Goal: Task Accomplishment & Management: Use online tool/utility

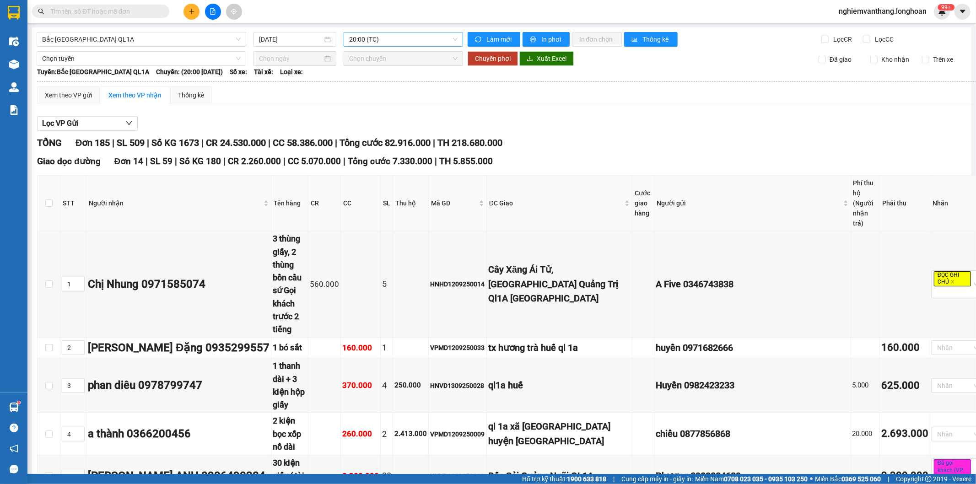
click at [369, 39] on span "20:00 (TC)" at bounding box center [403, 39] width 108 height 14
click at [379, 113] on div "23:00 (TC)" at bounding box center [394, 116] width 95 height 10
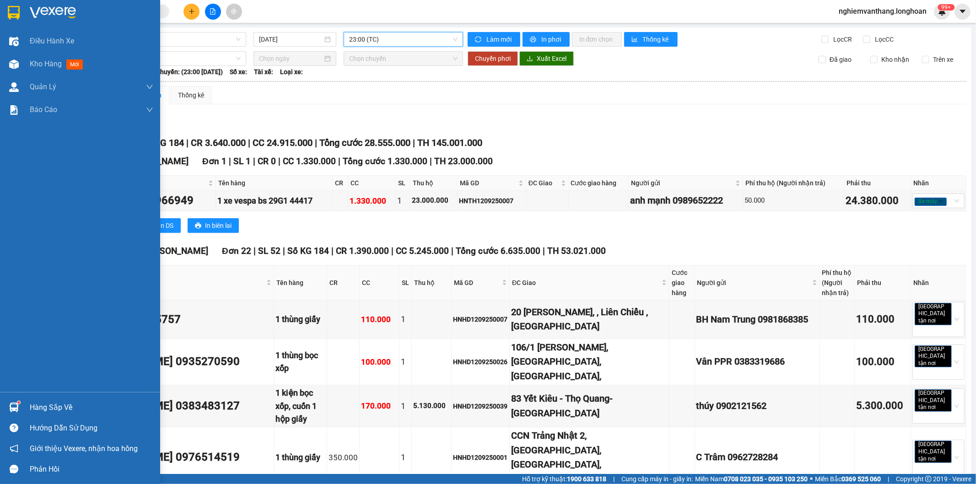
click at [16, 12] on img at bounding box center [14, 13] width 12 height 14
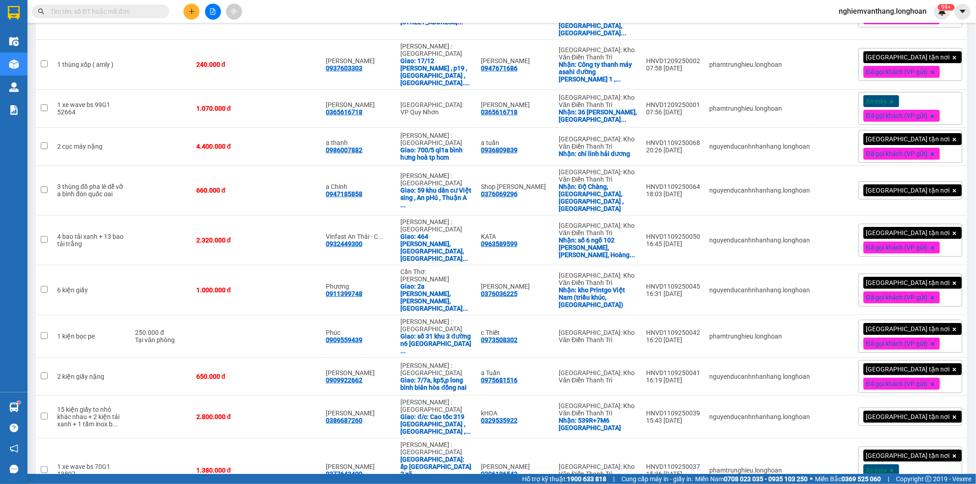
scroll to position [3648, 0]
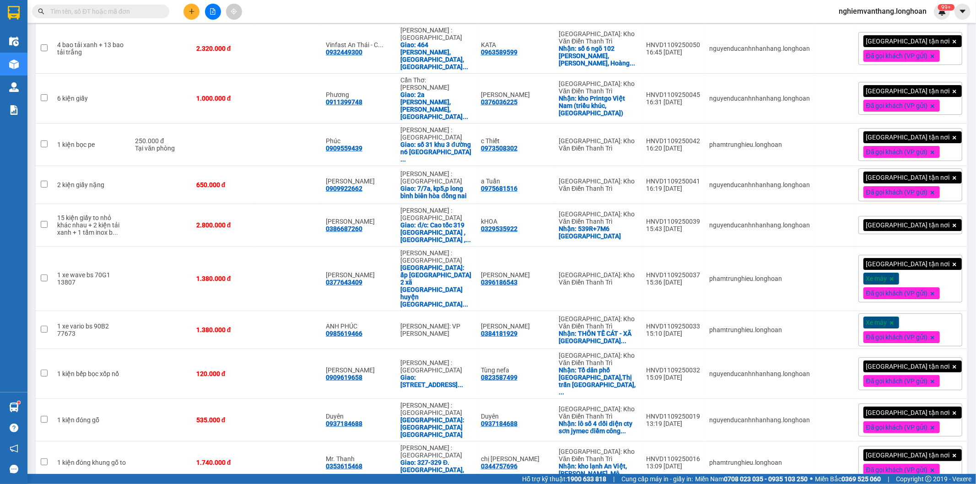
checkbox input "true"
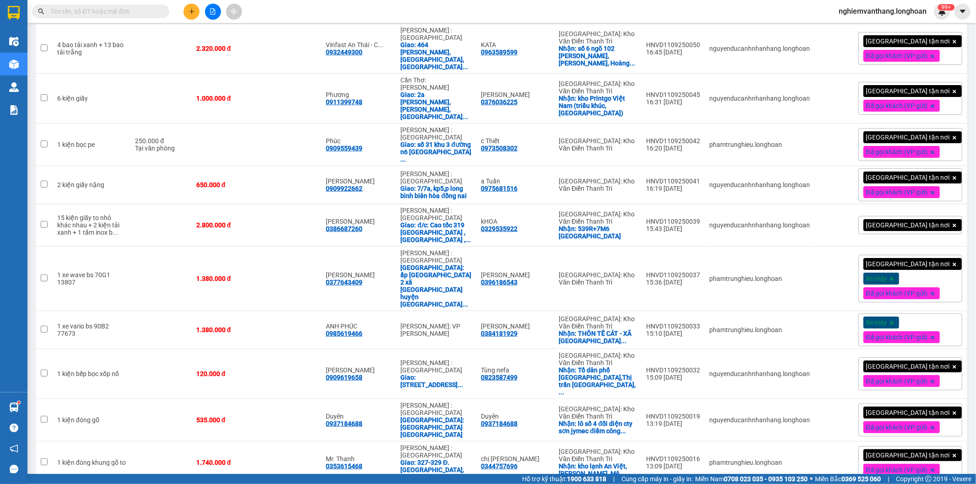
checkbox input "true"
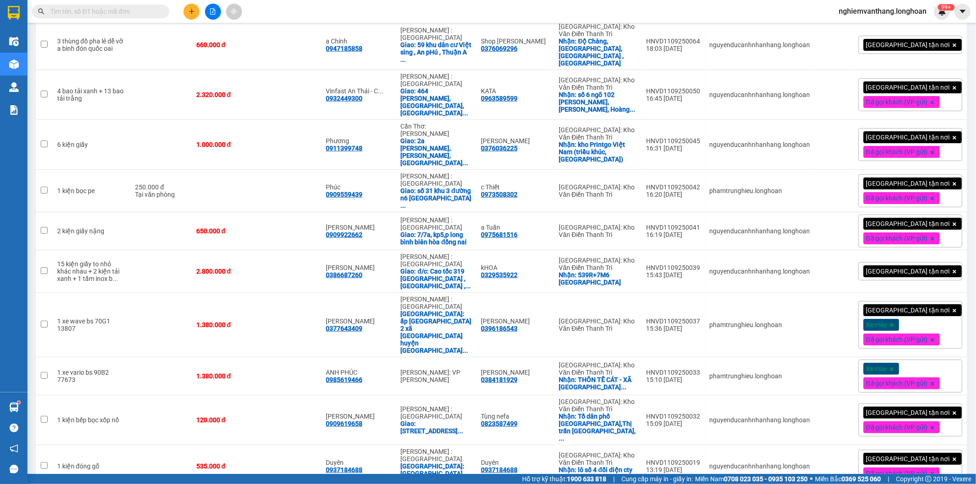
scroll to position [3598, 0]
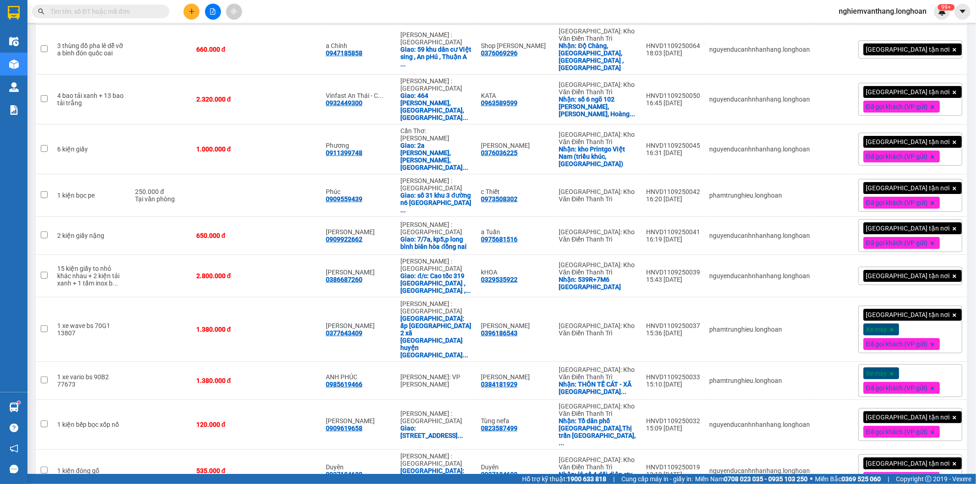
checkbox input "true"
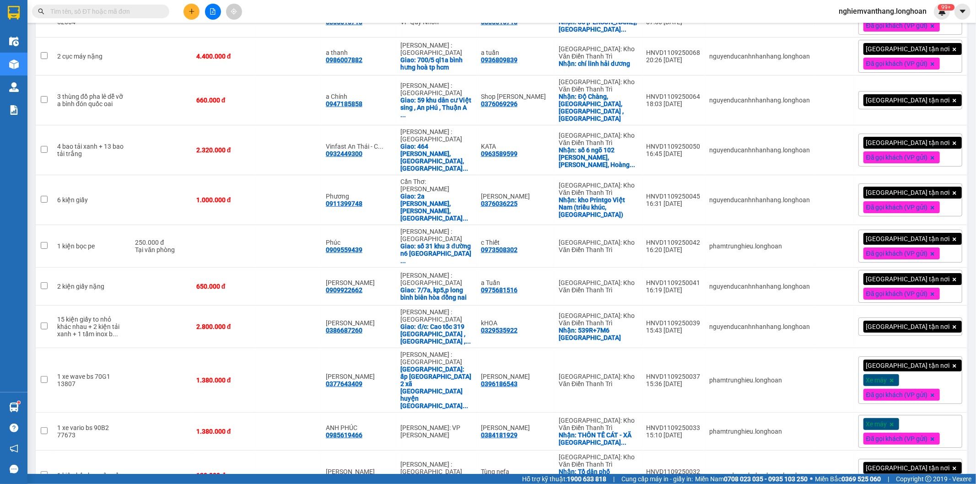
checkbox input "true"
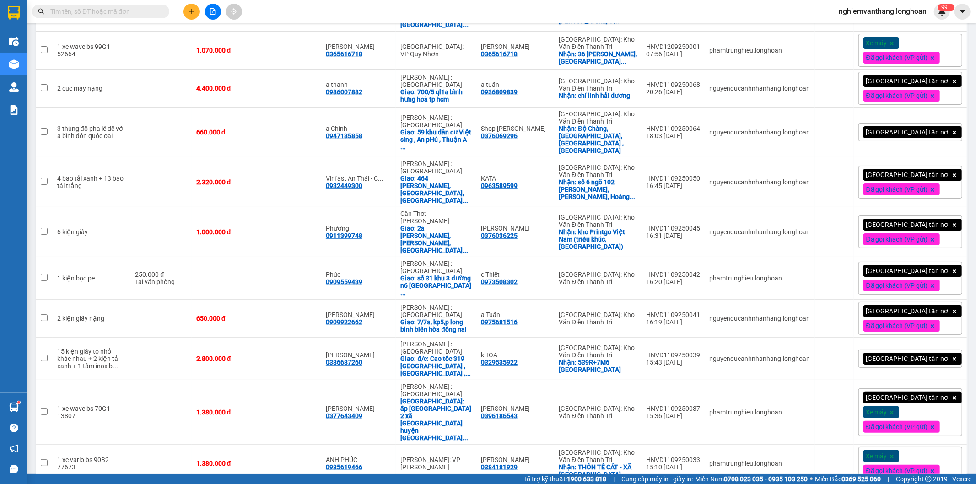
scroll to position [3496, 0]
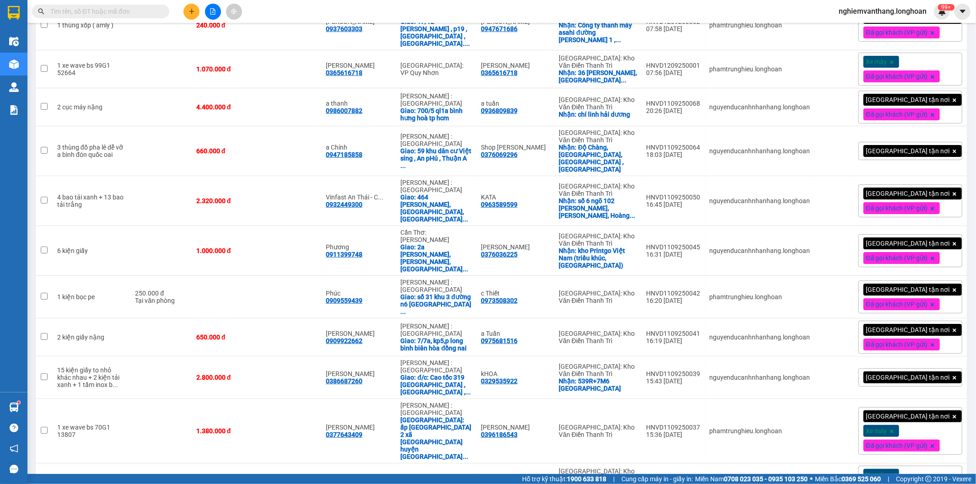
checkbox input "true"
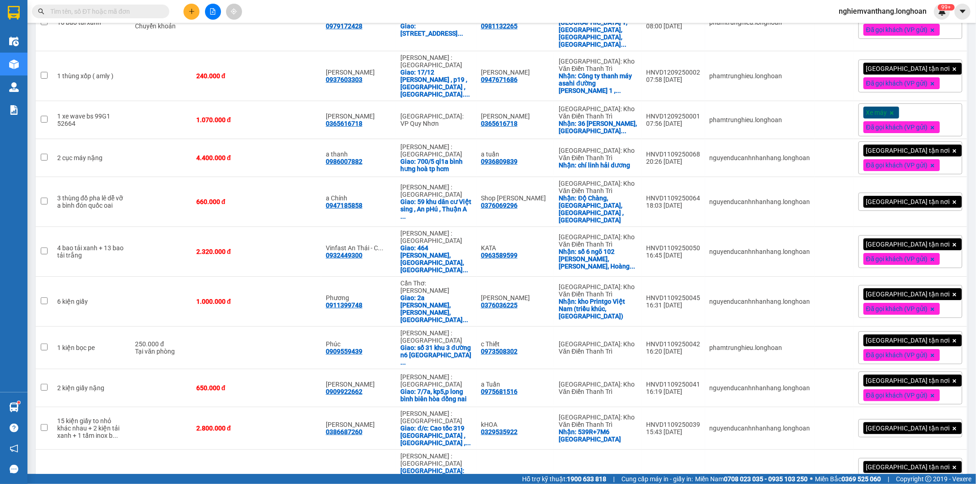
checkbox input "true"
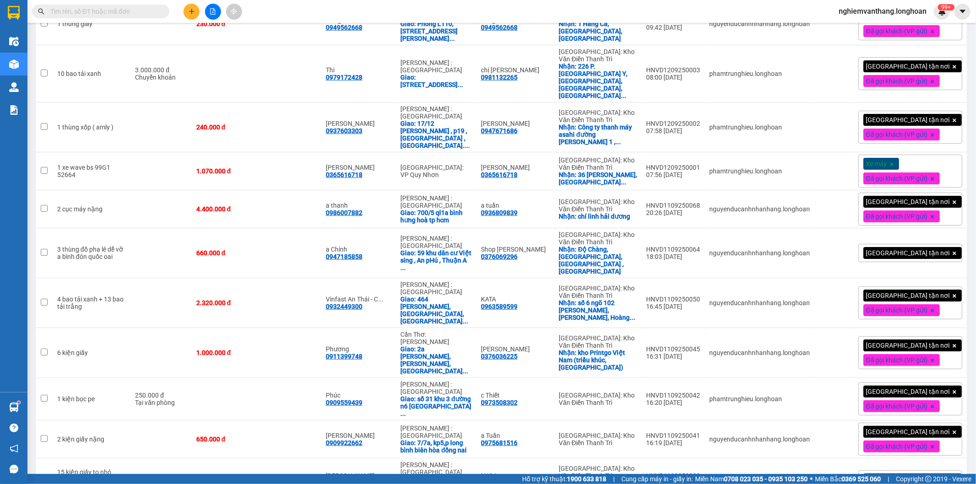
checkbox input "true"
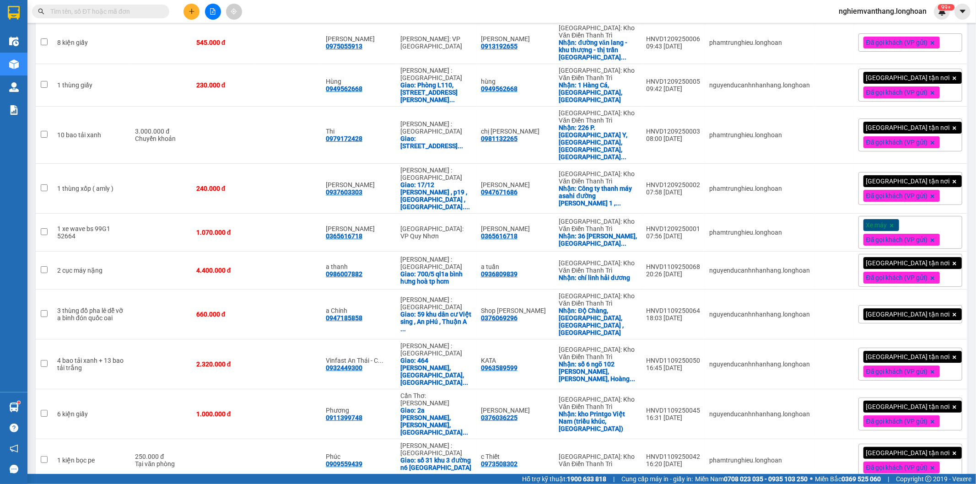
scroll to position [3292, 0]
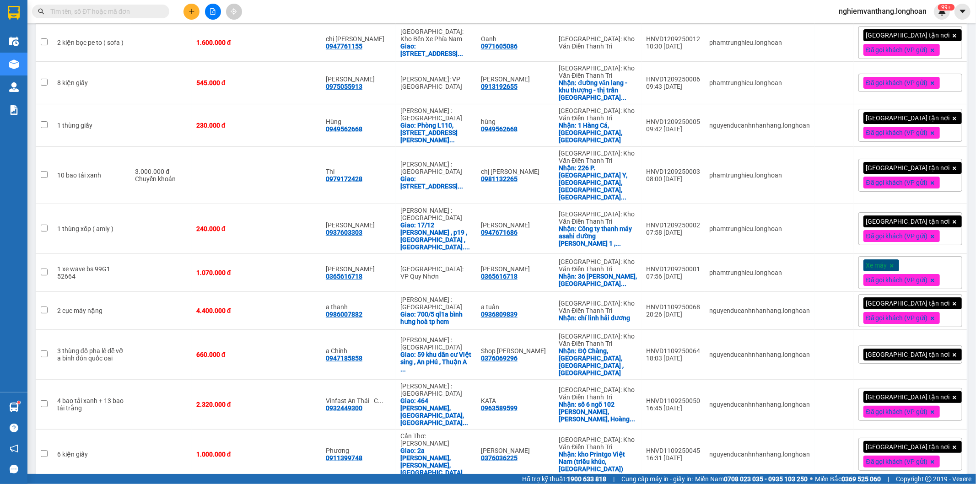
checkbox input "true"
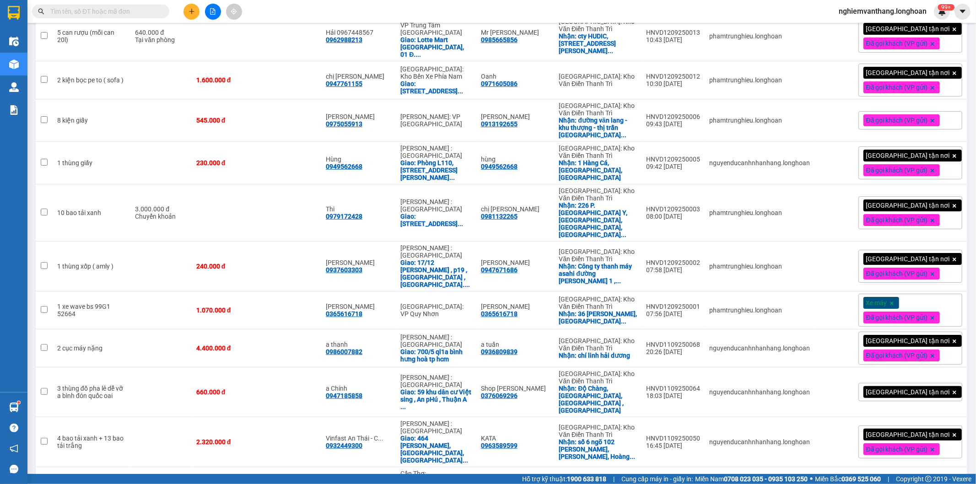
scroll to position [3242, 0]
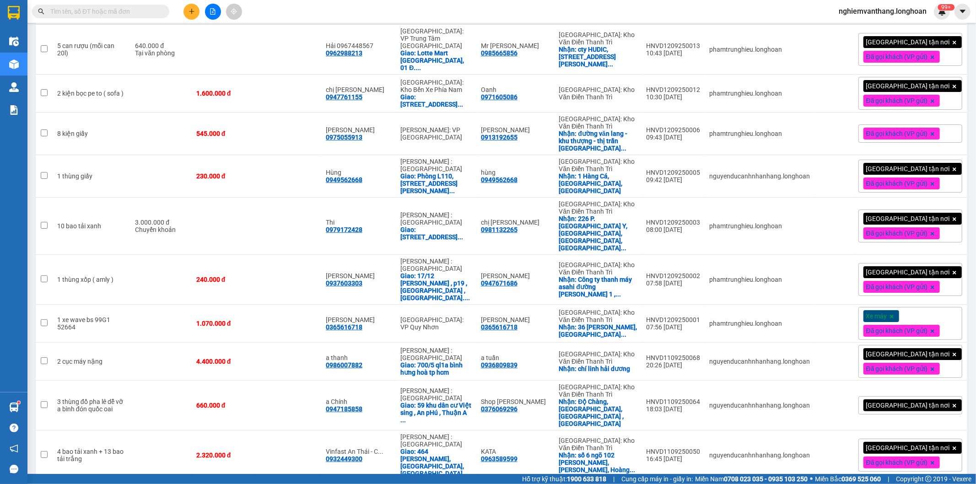
checkbox input "true"
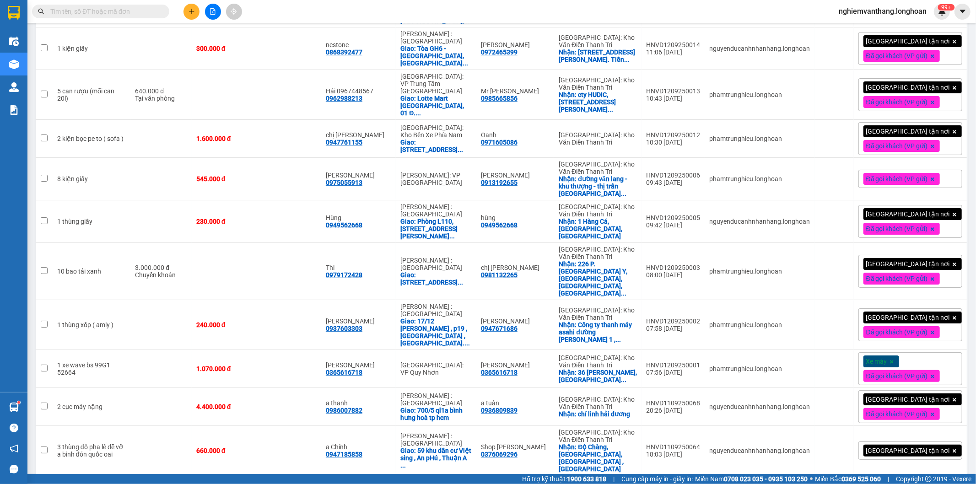
scroll to position [3191, 0]
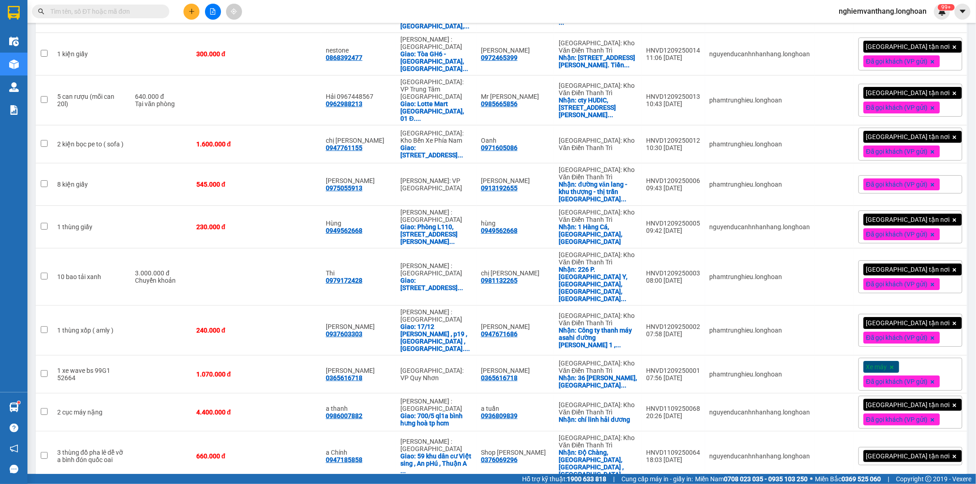
checkbox input "true"
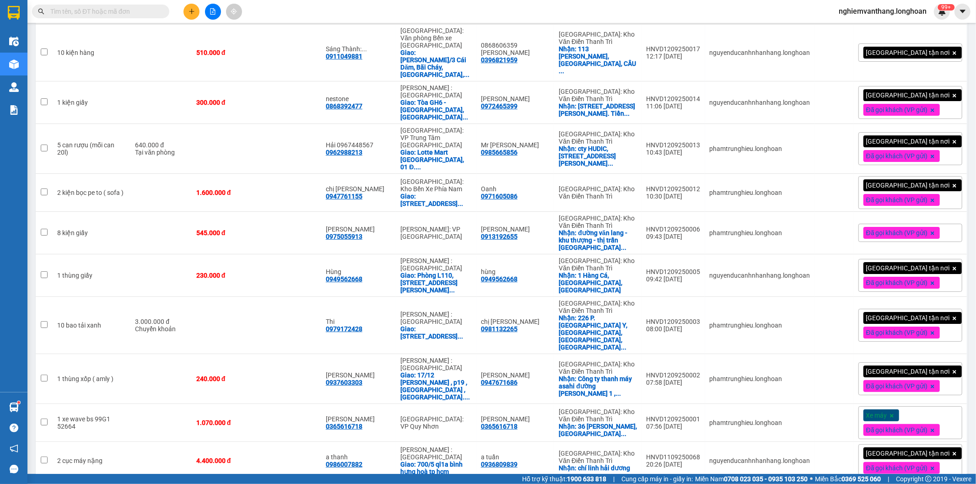
scroll to position [3140, 0]
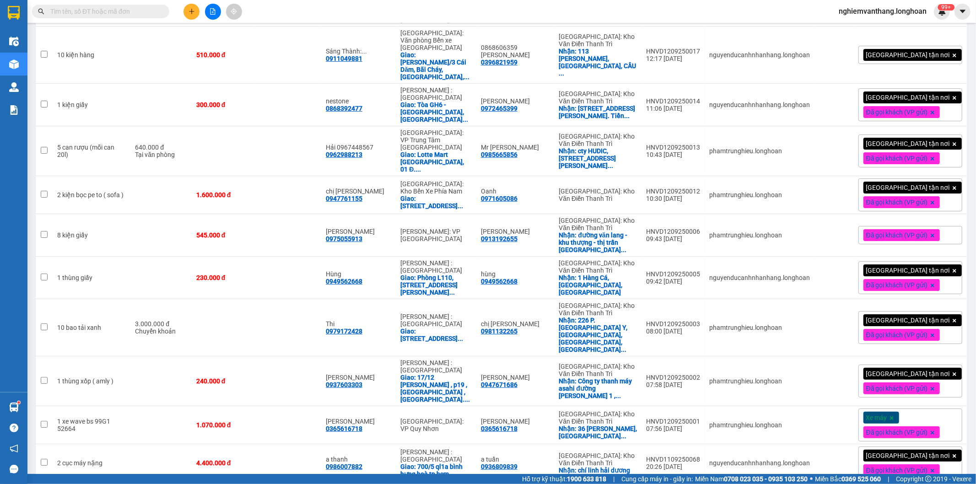
checkbox input "false"
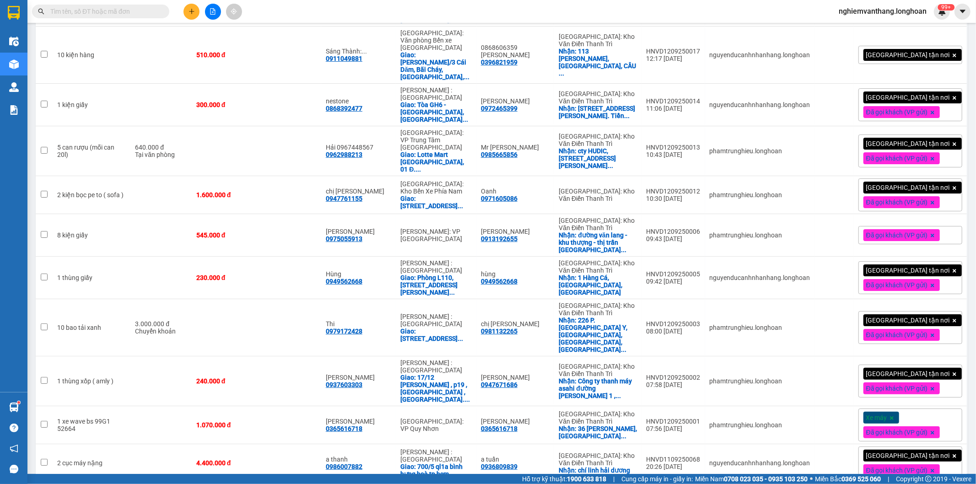
checkbox input "true"
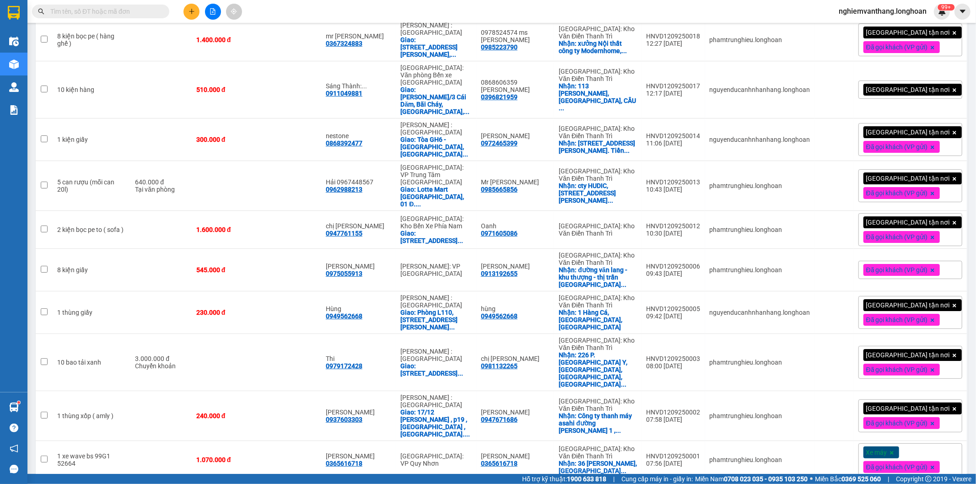
scroll to position [3039, 0]
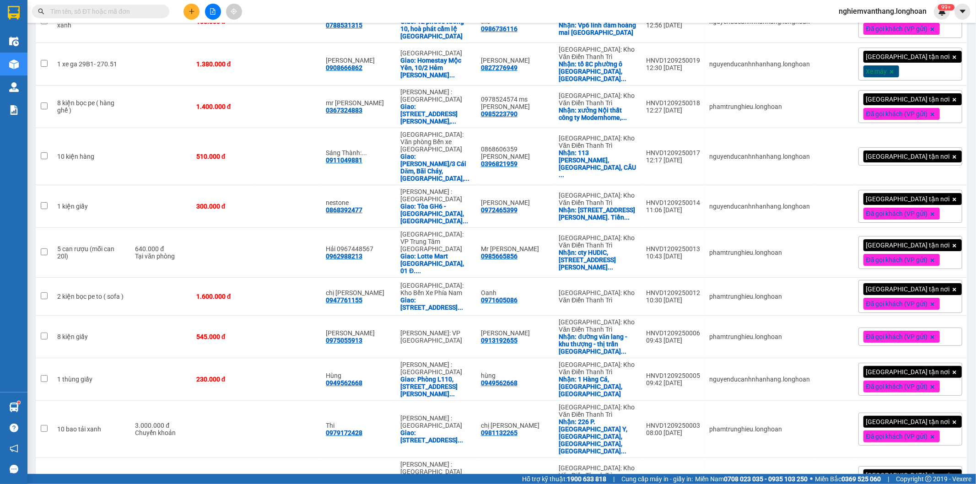
checkbox input "true"
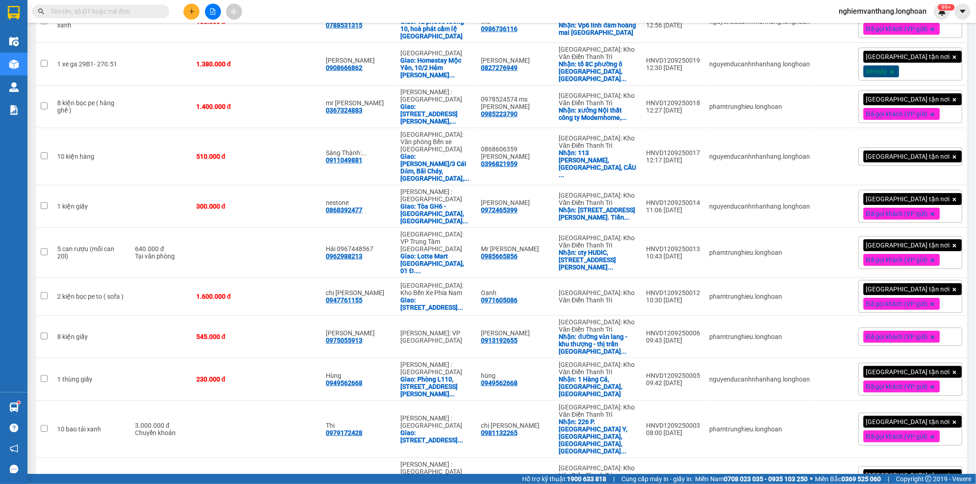
checkbox input "true"
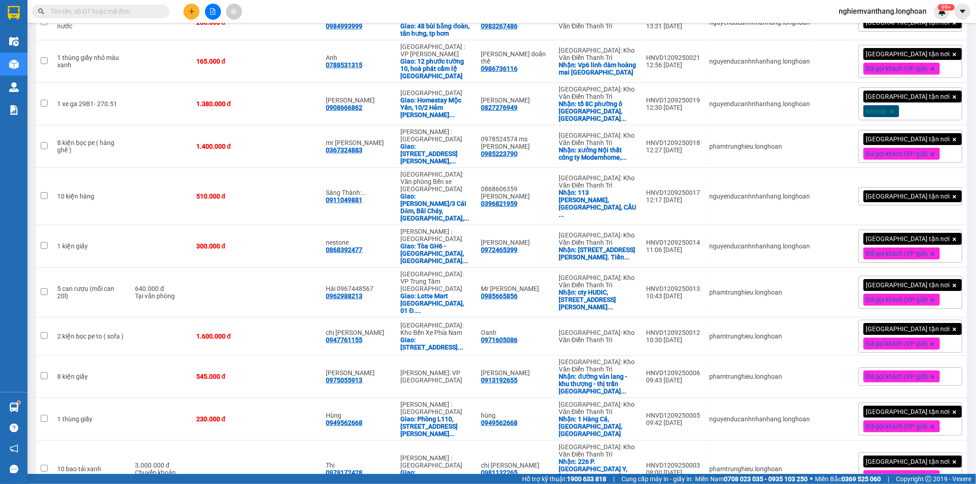
scroll to position [2988, 0]
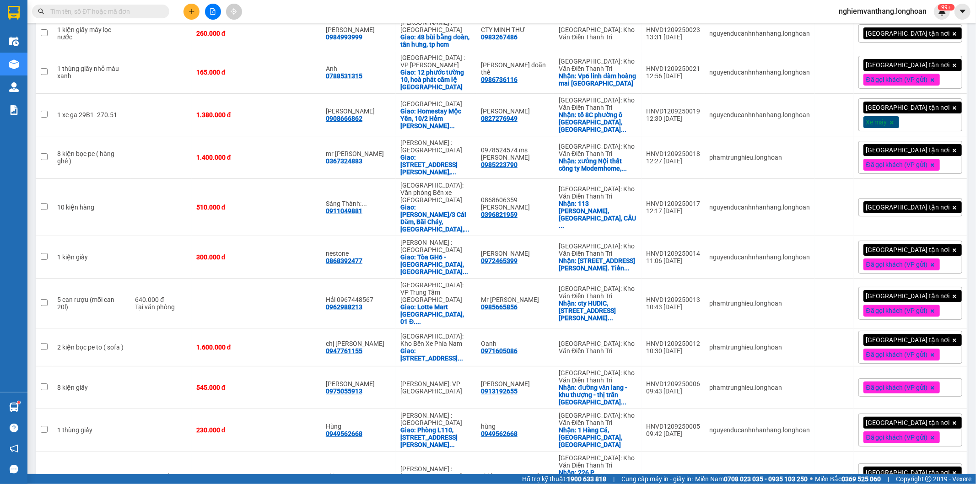
checkbox input "true"
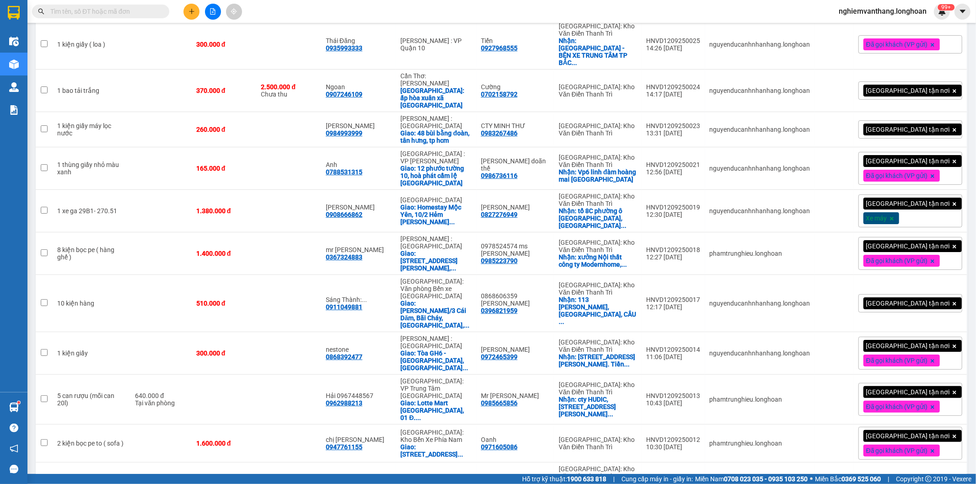
scroll to position [2886, 0]
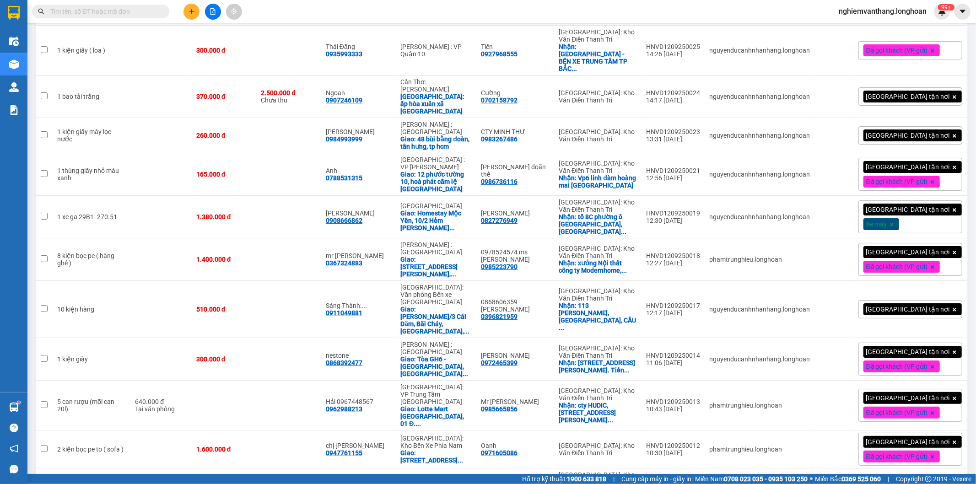
checkbox input "true"
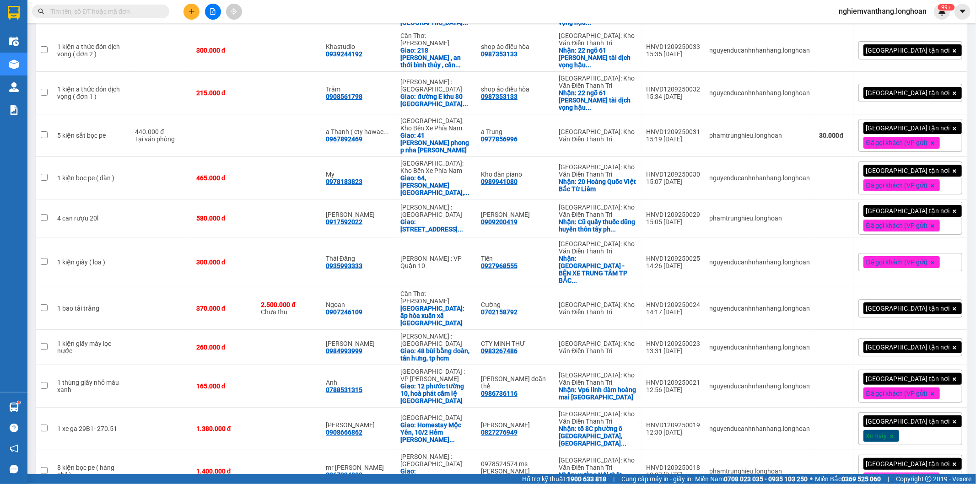
scroll to position [2683, 0]
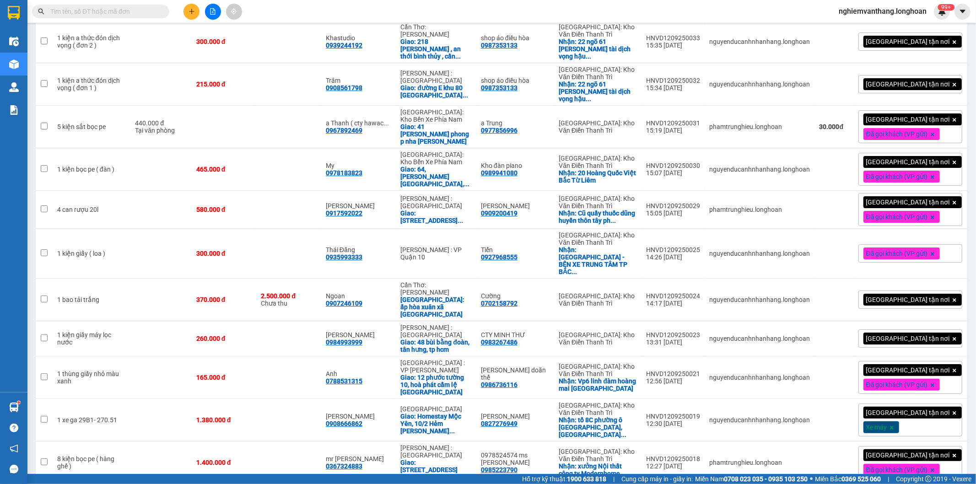
drag, startPoint x: 321, startPoint y: 396, endPoint x: 316, endPoint y: 395, distance: 4.7
checkbox input "true"
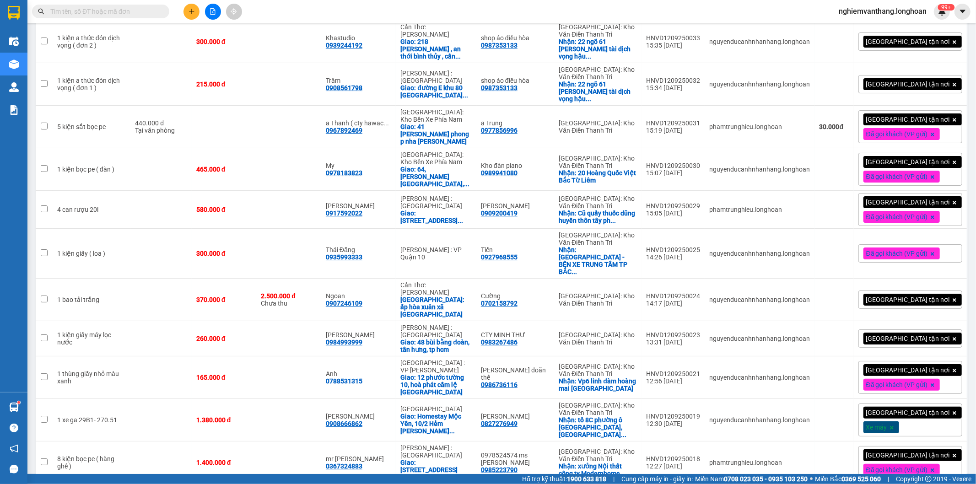
checkbox input "true"
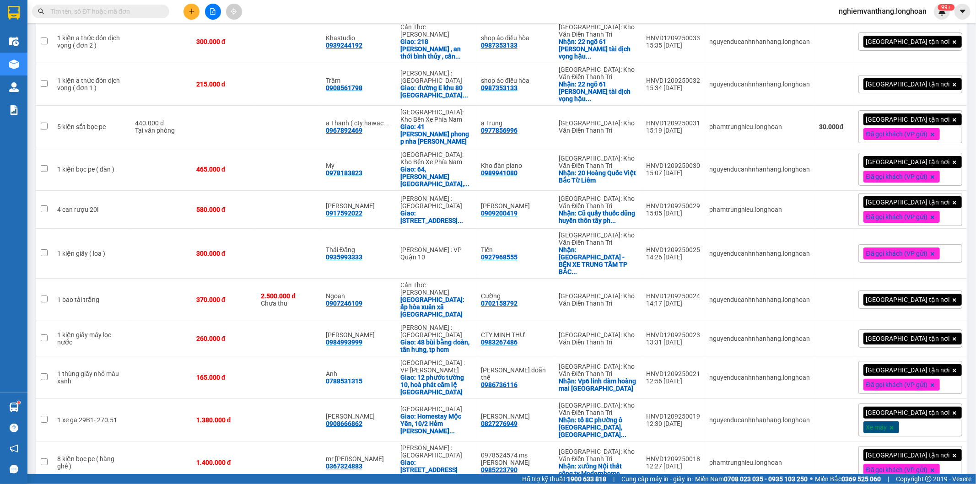
checkbox input "false"
checkbox input "true"
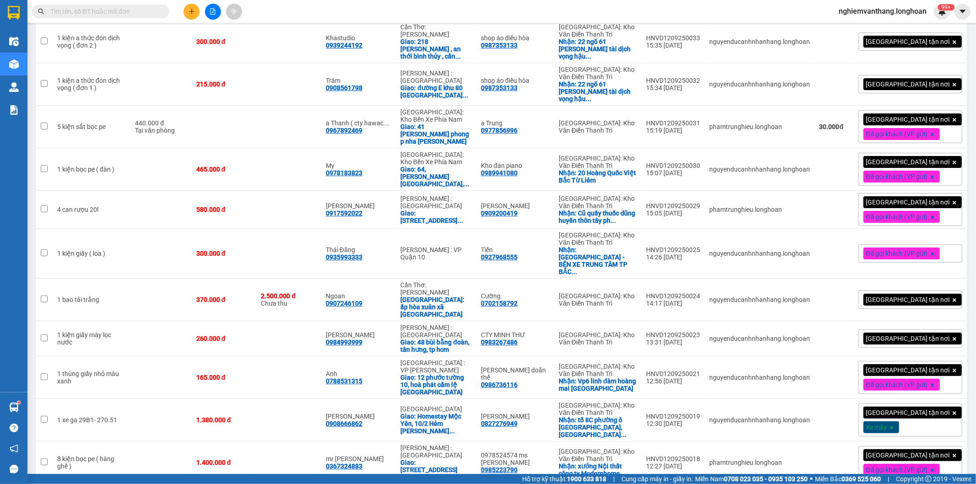
checkbox input "true"
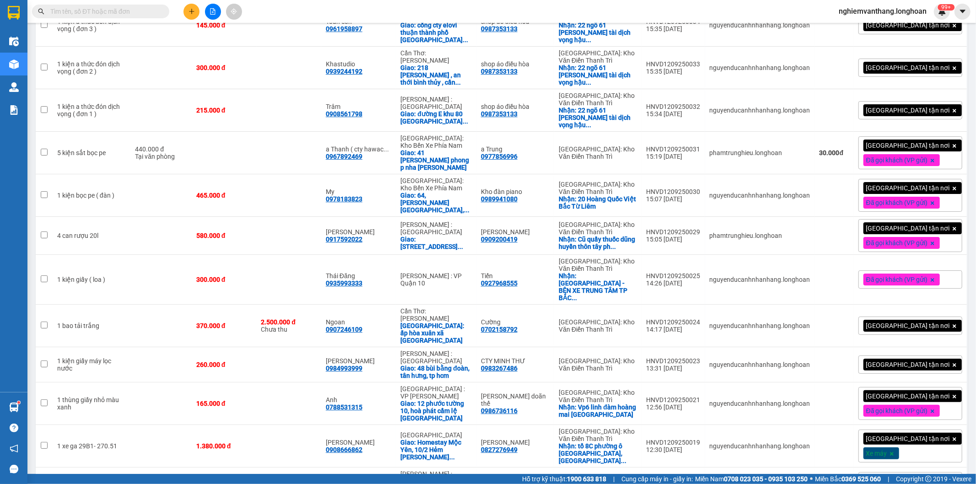
scroll to position [2632, 0]
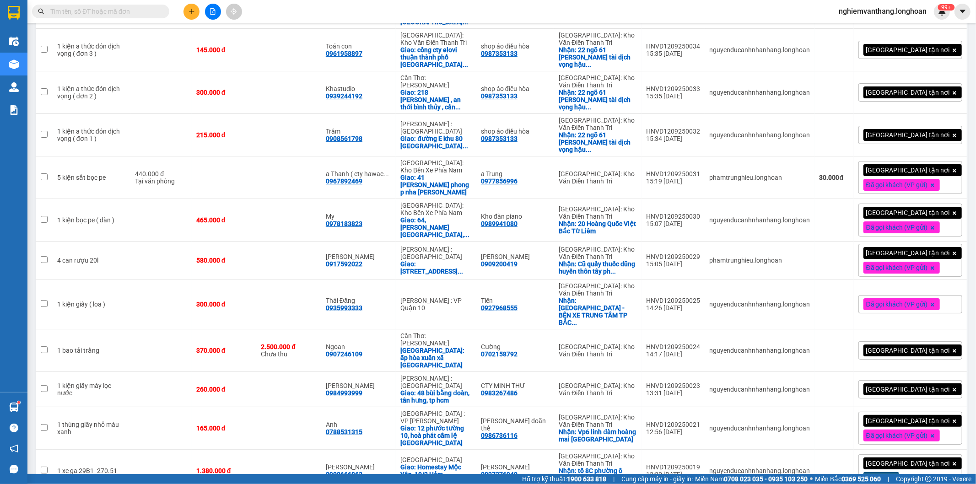
checkbox input "true"
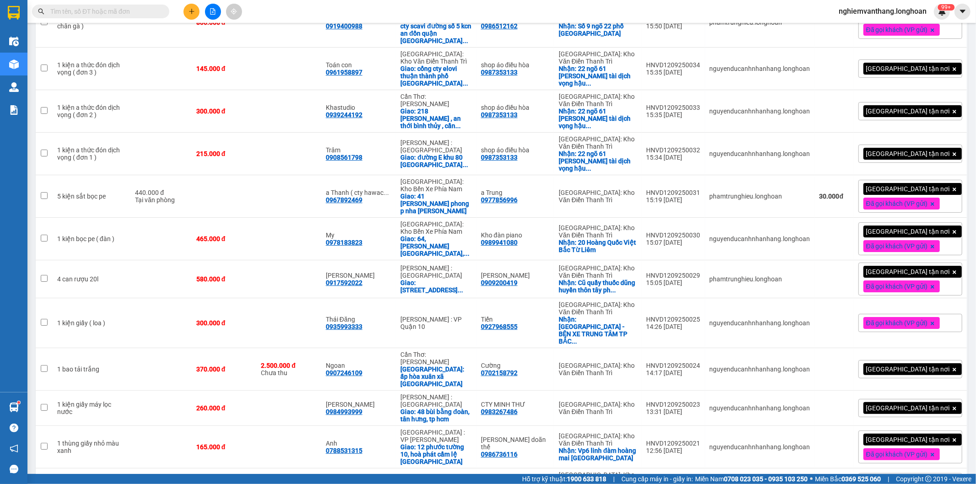
scroll to position [2581, 0]
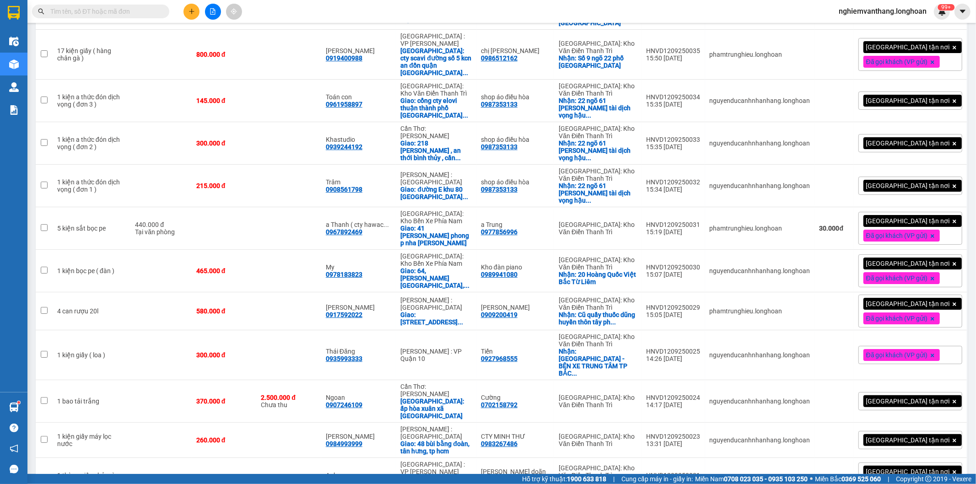
checkbox input "true"
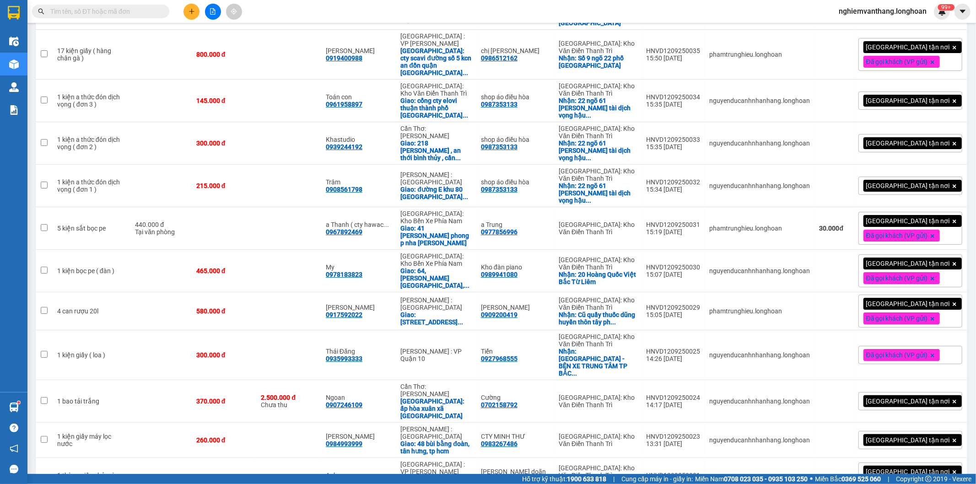
checkbox input "true"
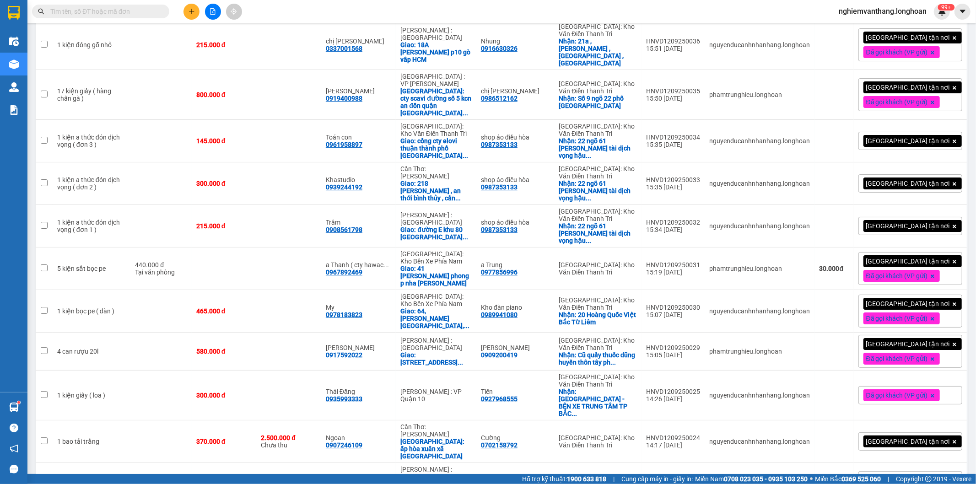
scroll to position [2530, 0]
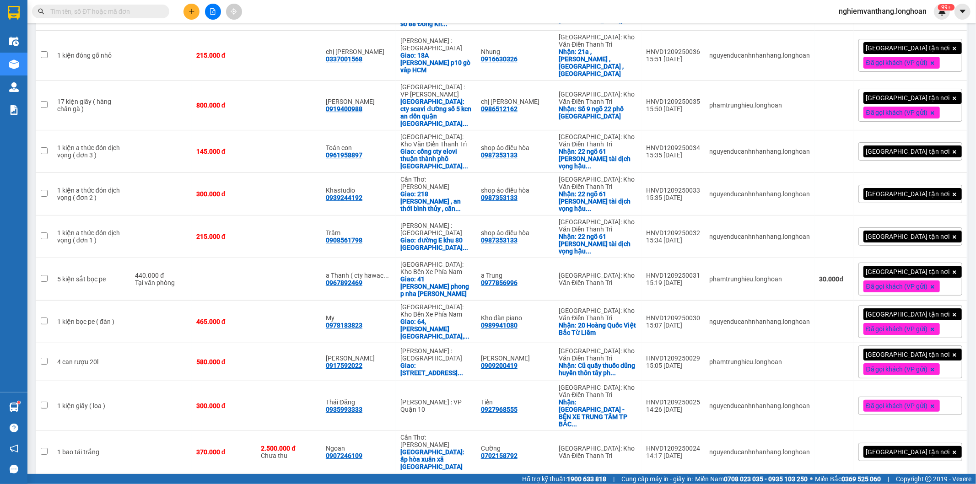
checkbox input "true"
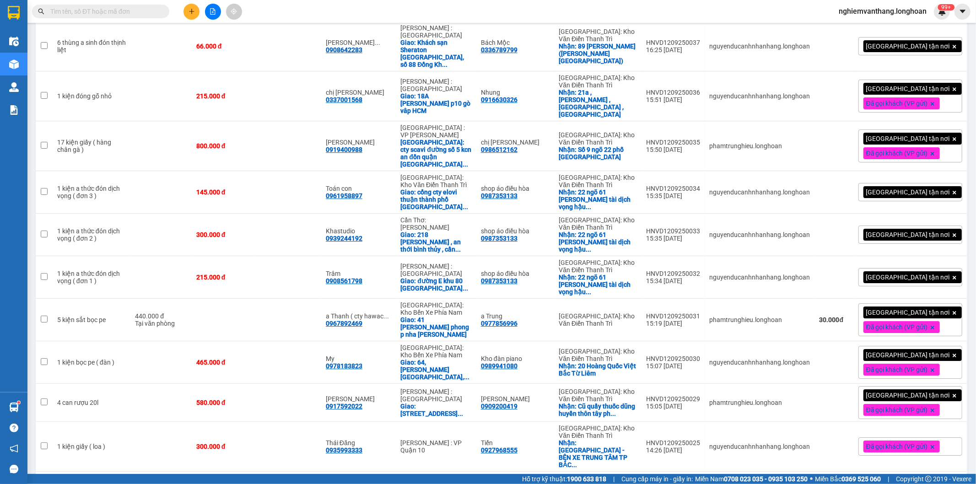
scroll to position [2479, 0]
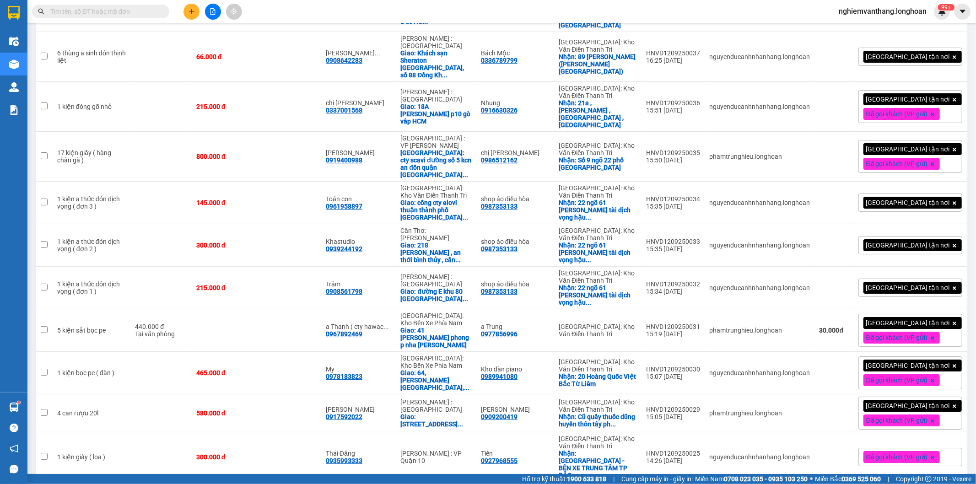
checkbox input "true"
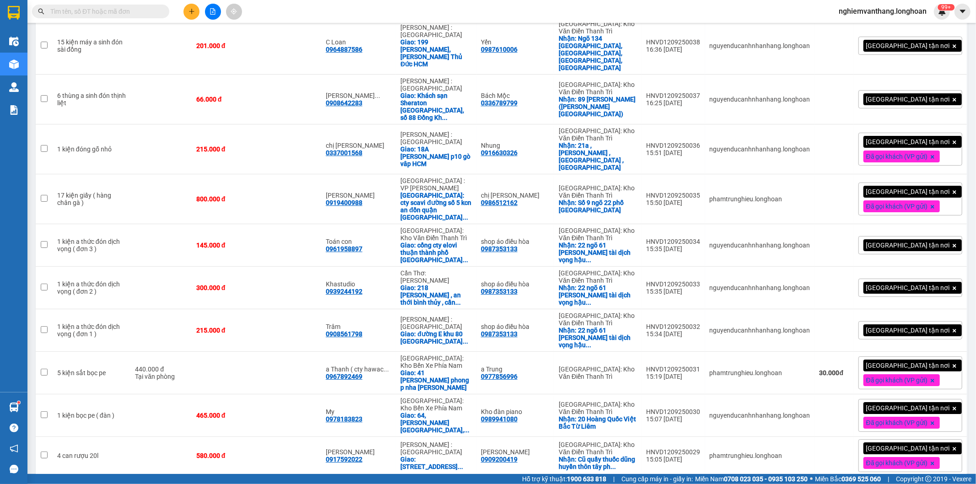
scroll to position [2428, 0]
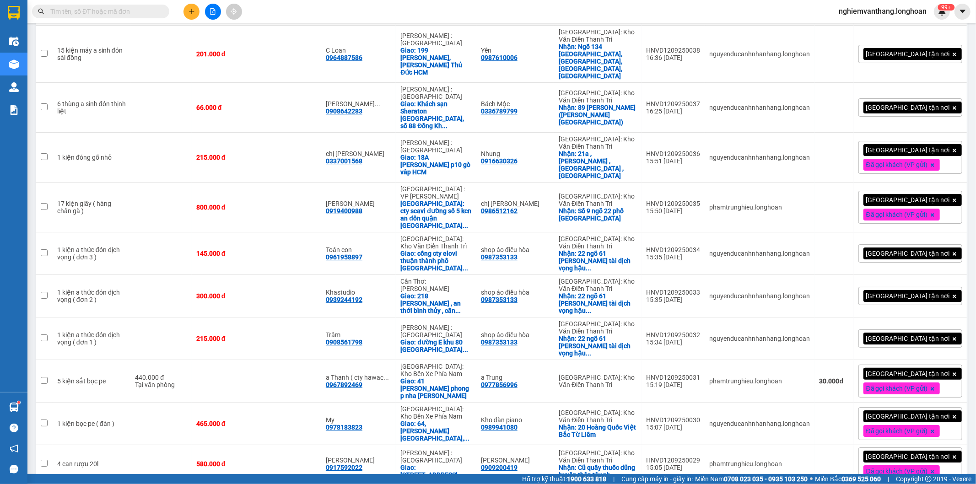
checkbox input "true"
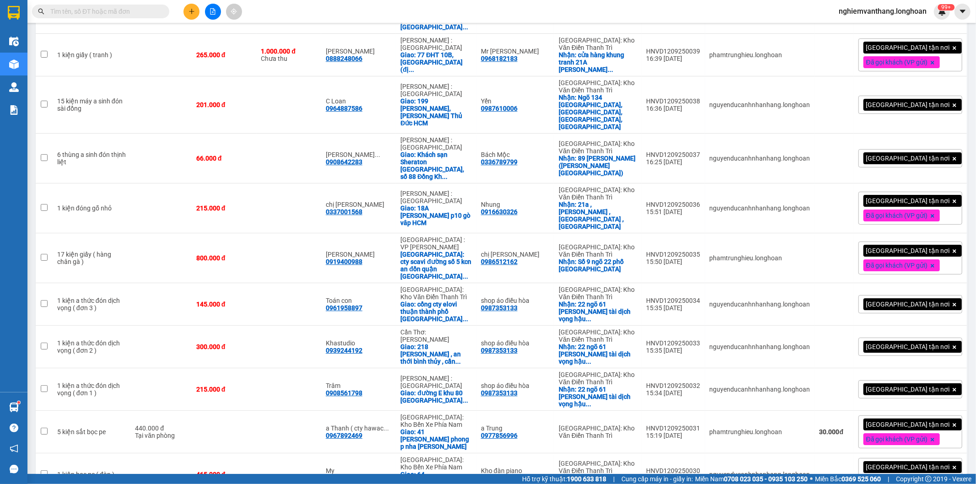
checkbox input "true"
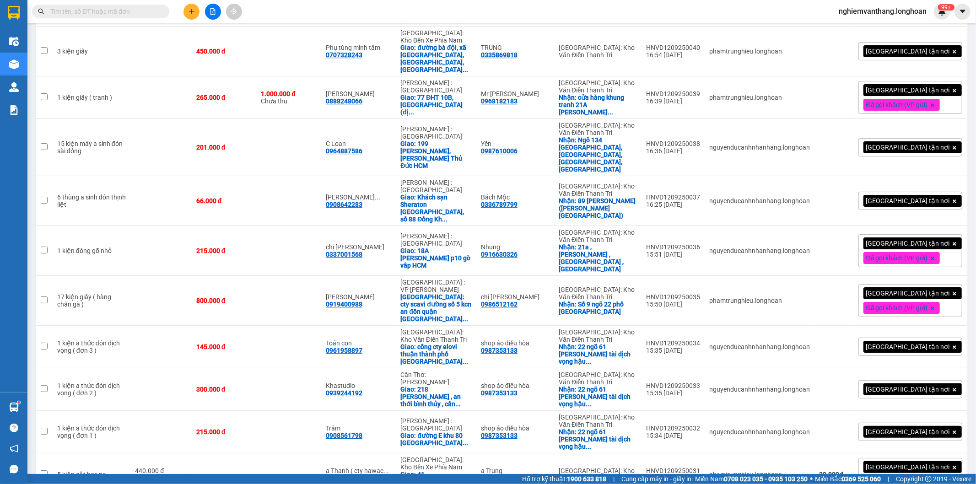
scroll to position [2327, 0]
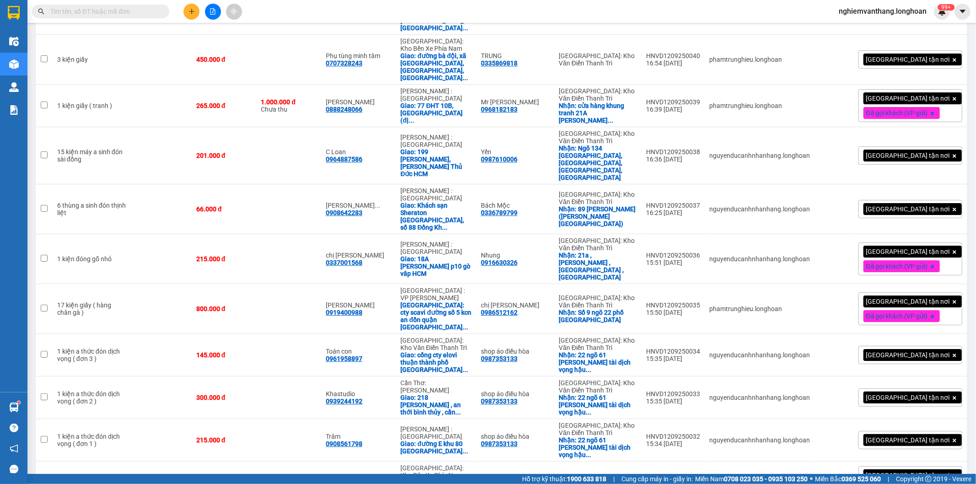
checkbox input "true"
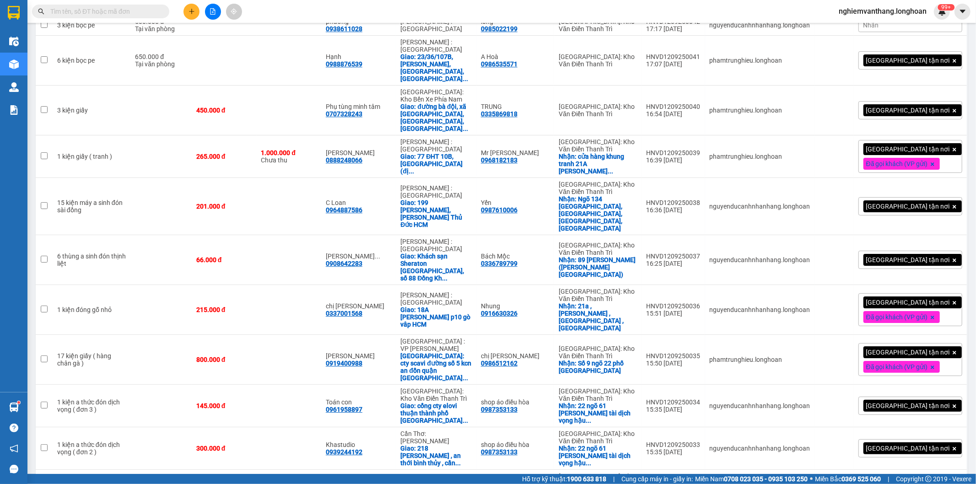
checkbox input "true"
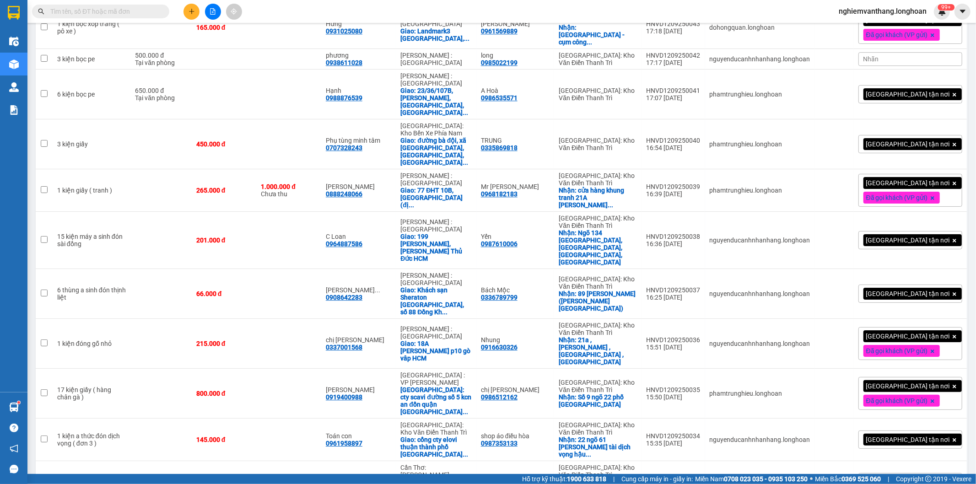
scroll to position [2225, 0]
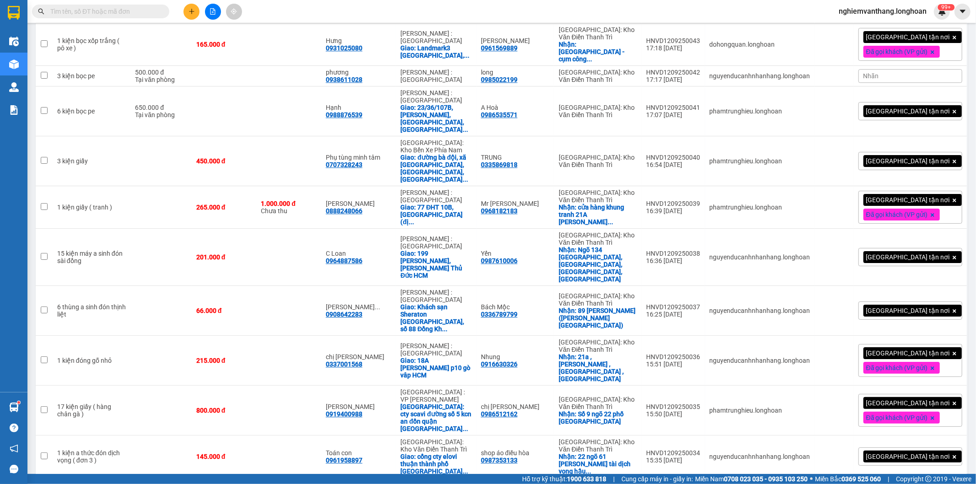
checkbox input "false"
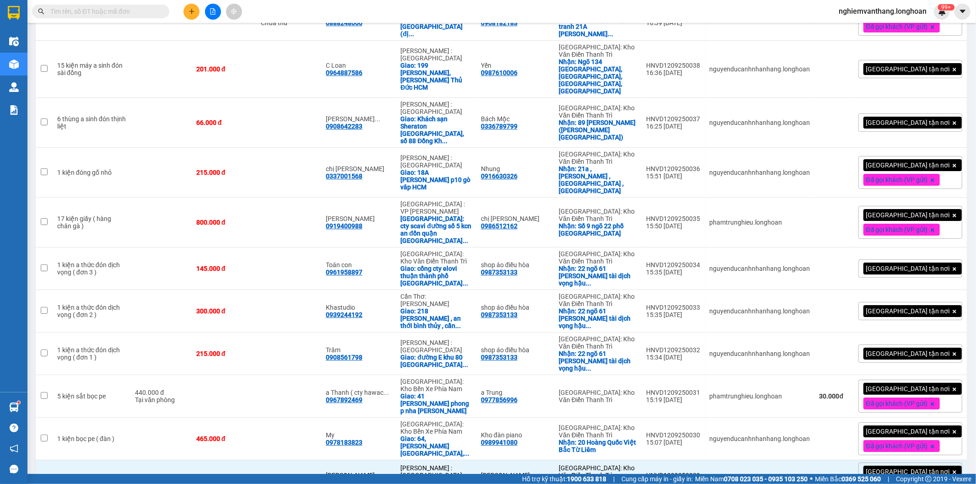
scroll to position [2428, 0]
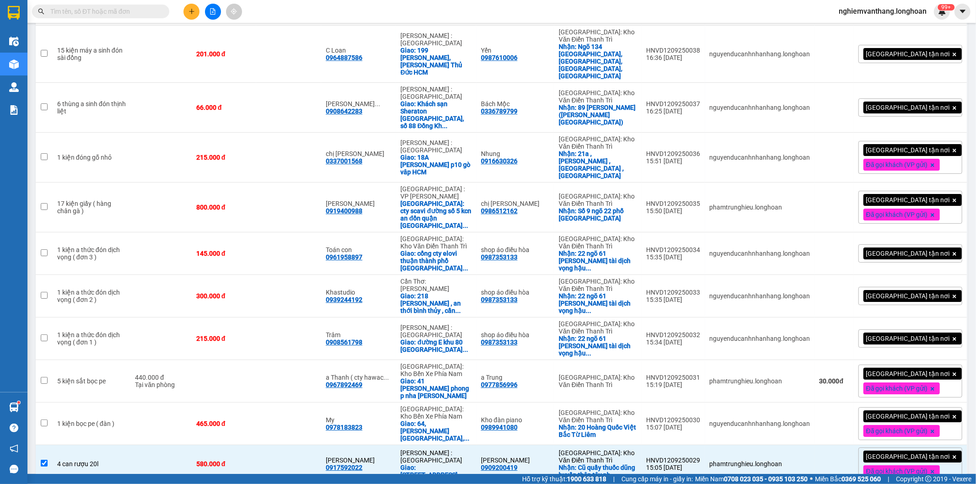
checkbox input "false"
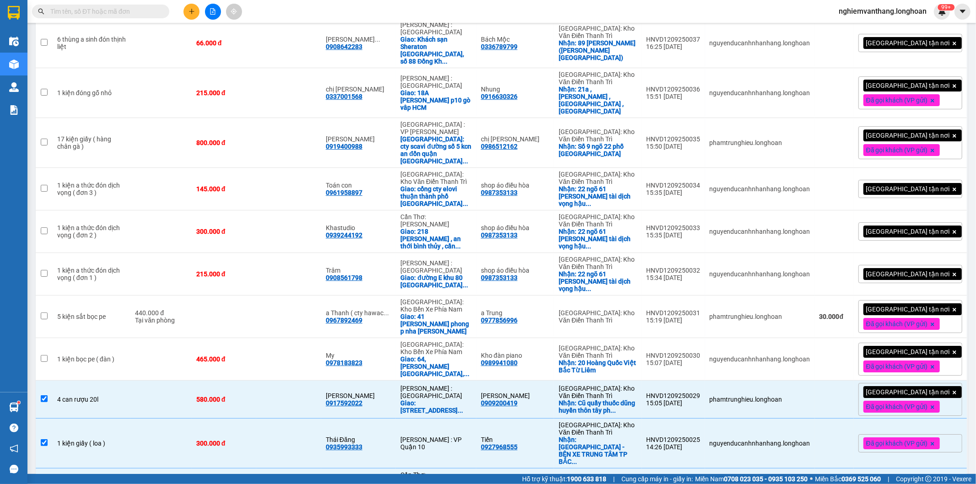
scroll to position [2581, 0]
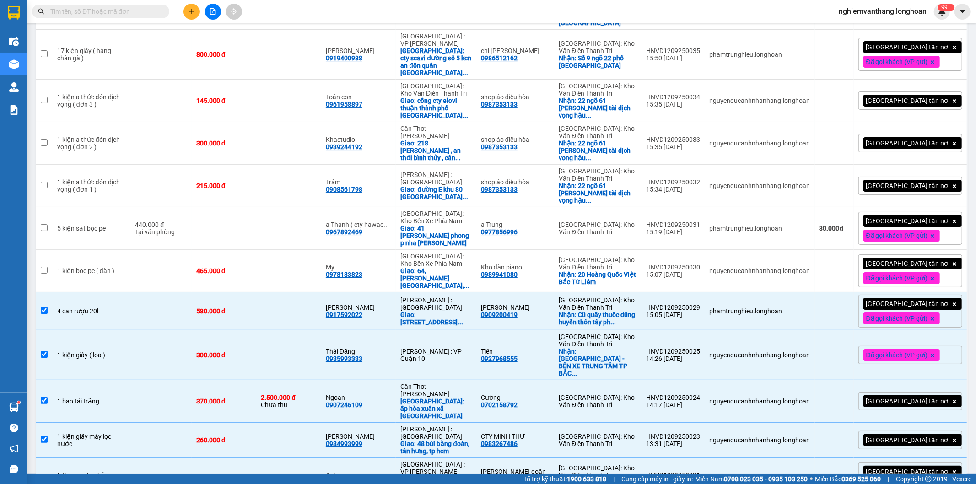
checkbox input "false"
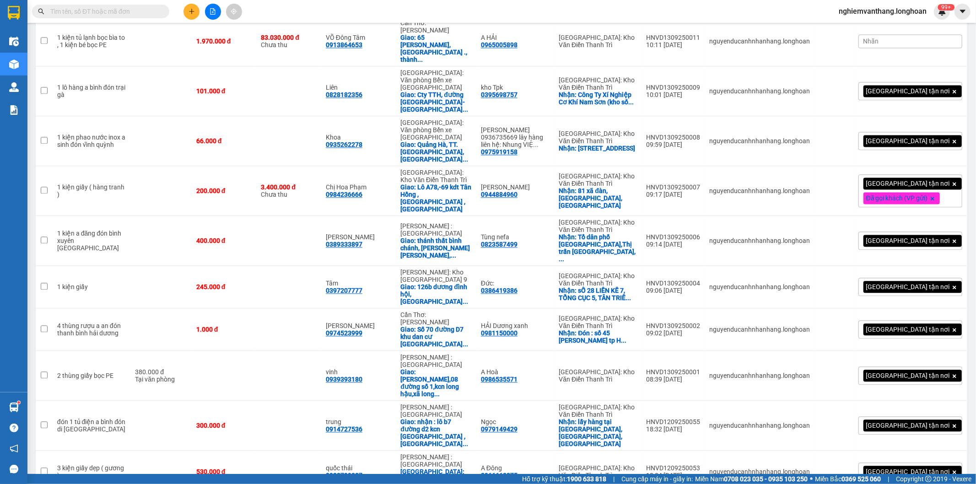
scroll to position [1513, 0]
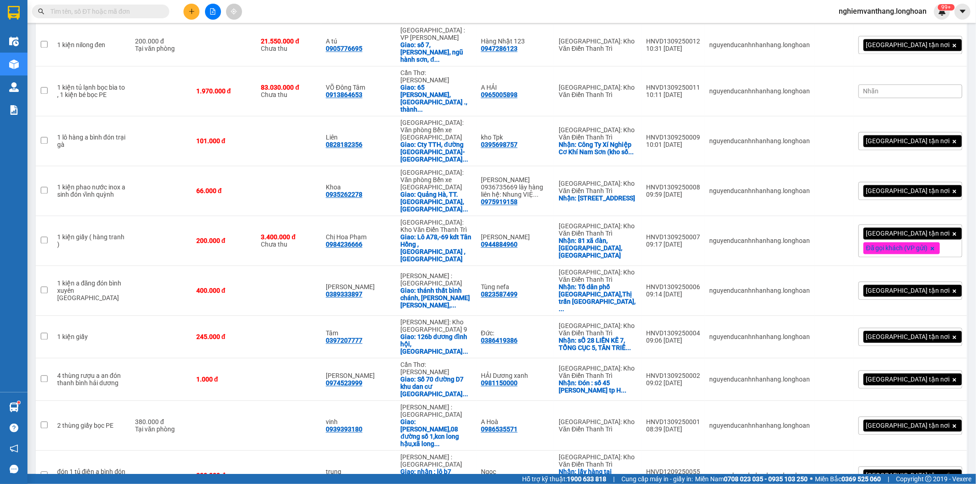
checkbox input "true"
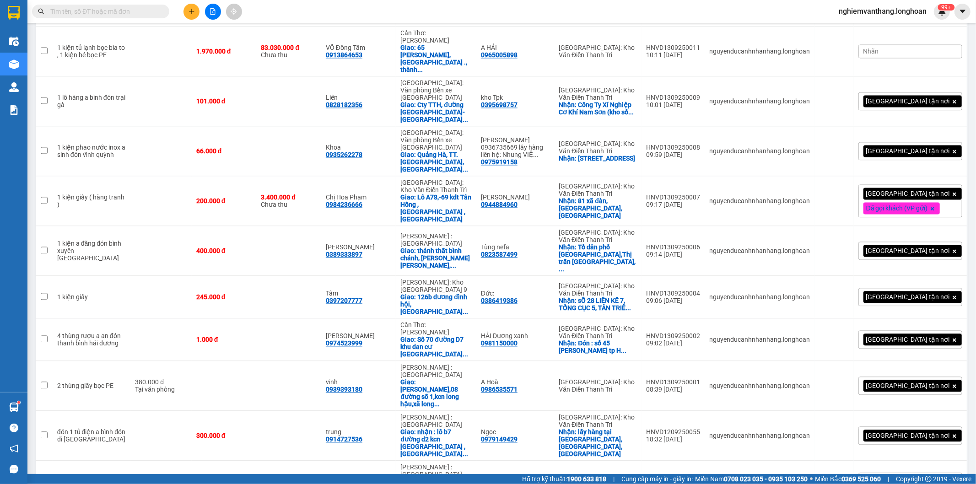
scroll to position [1564, 0]
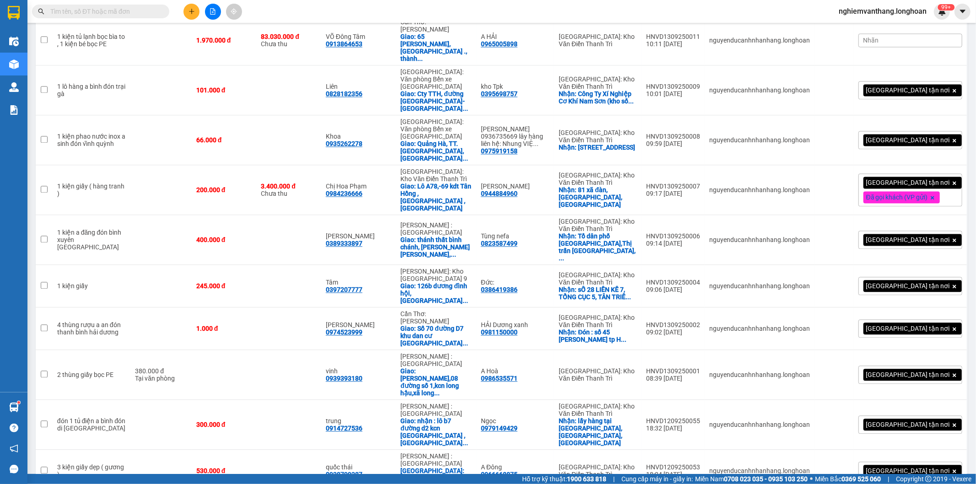
checkbox input "false"
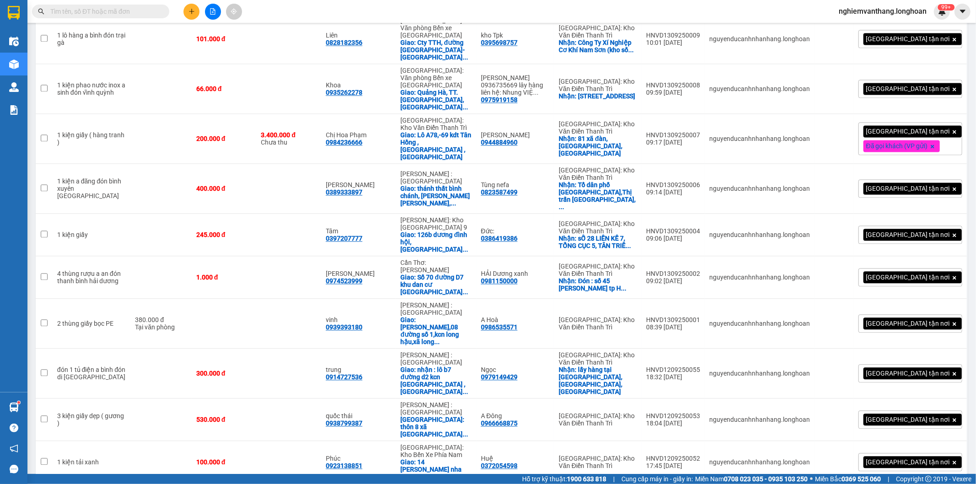
checkbox input "true"
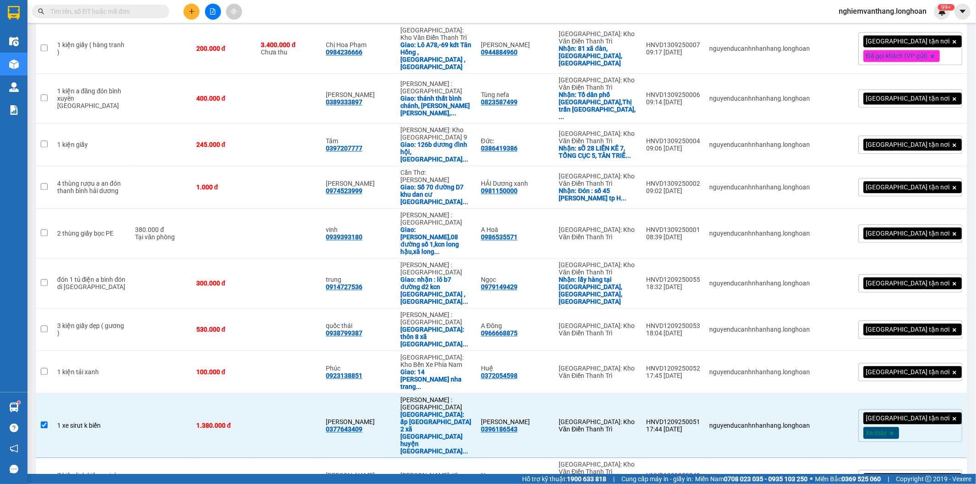
scroll to position [1717, 0]
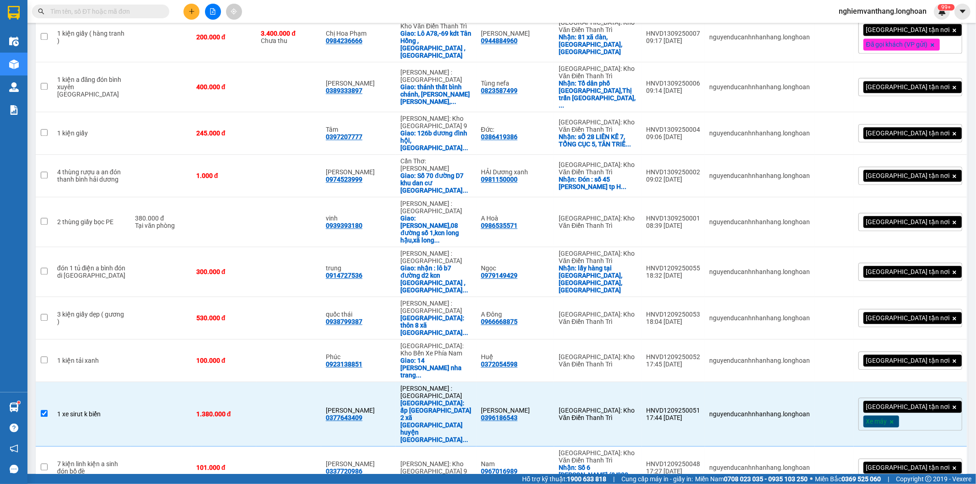
checkbox input "true"
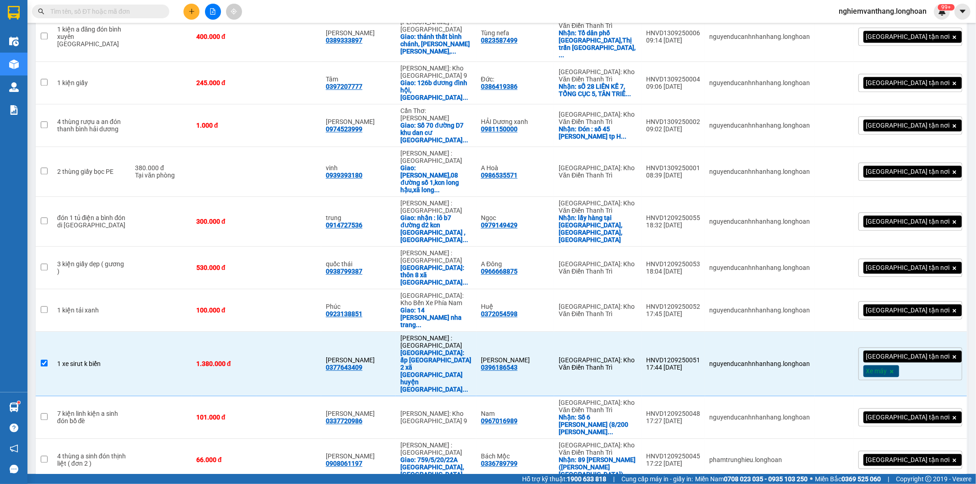
scroll to position [1767, 0]
checkbox input "true"
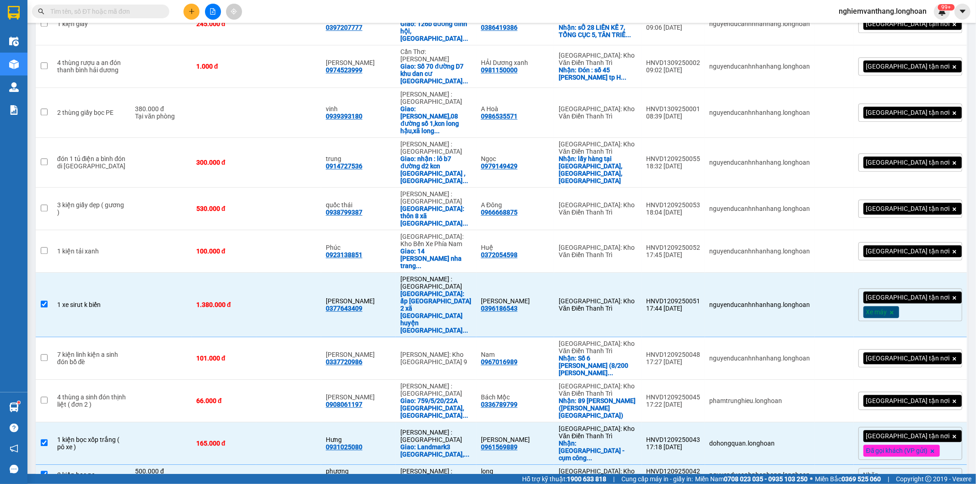
scroll to position [1869, 0]
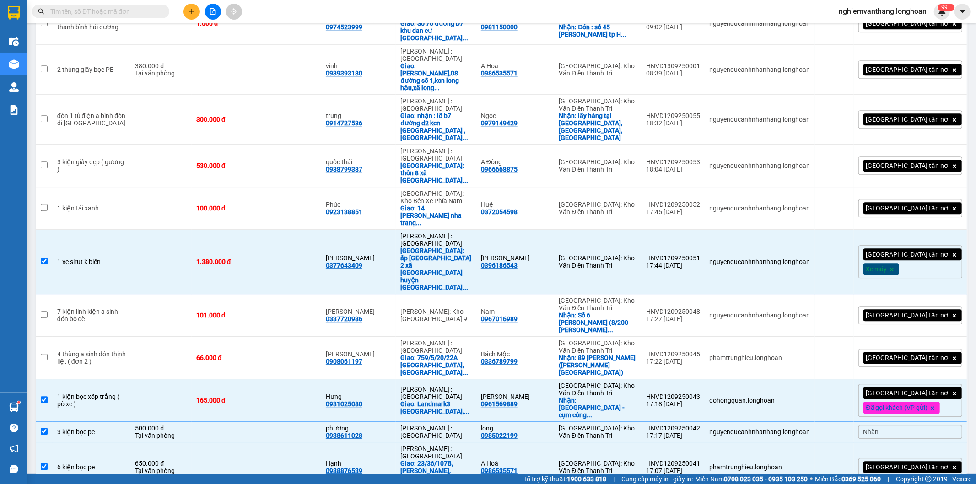
checkbox input "false"
checkbox input "true"
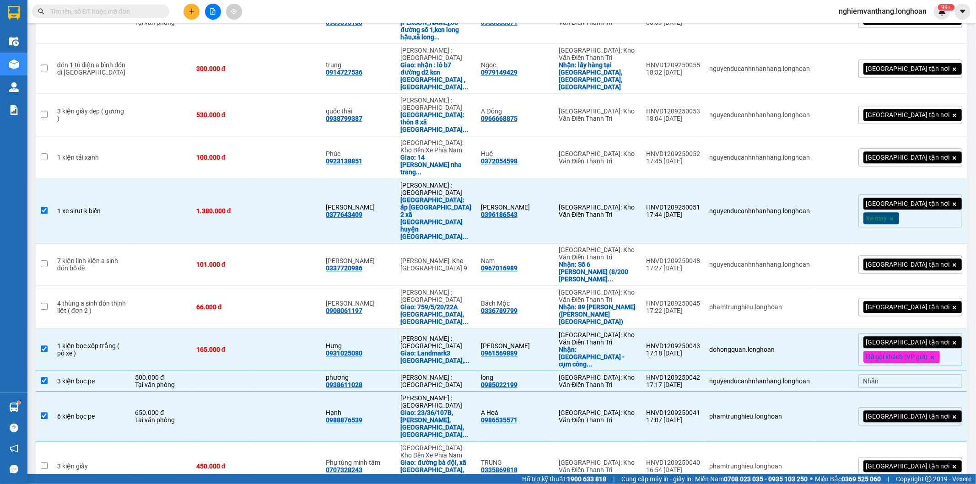
checkbox input "true"
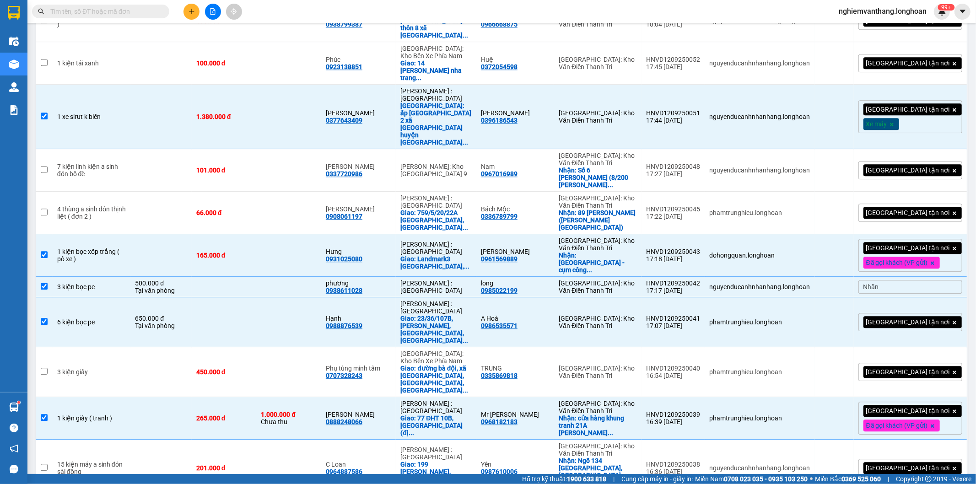
scroll to position [2021, 0]
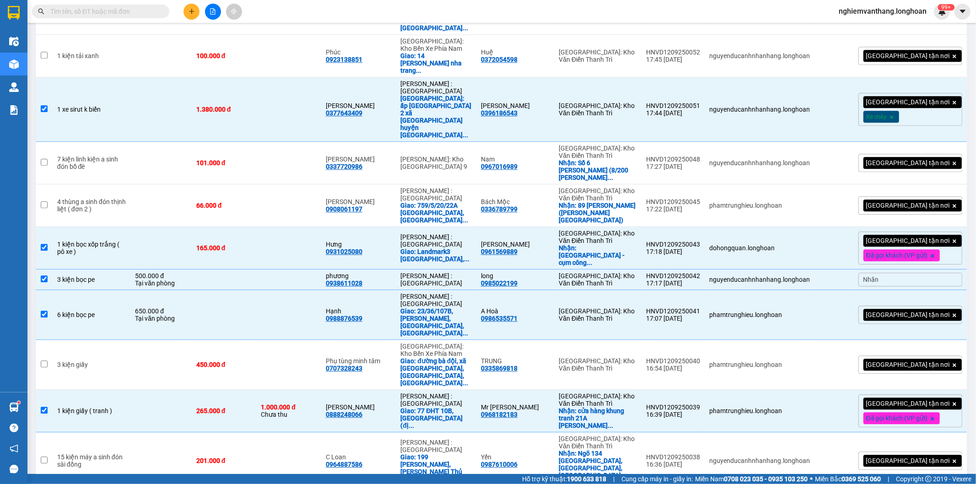
checkbox input "false"
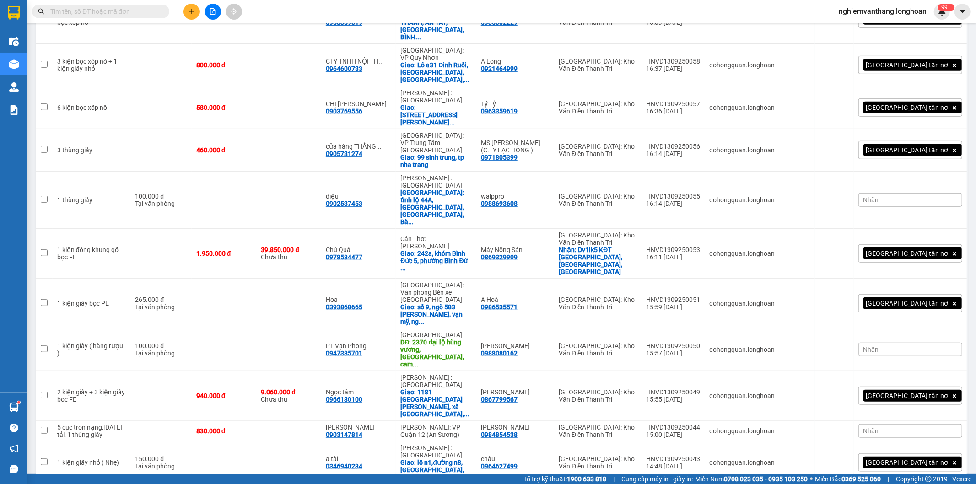
scroll to position [0, 0]
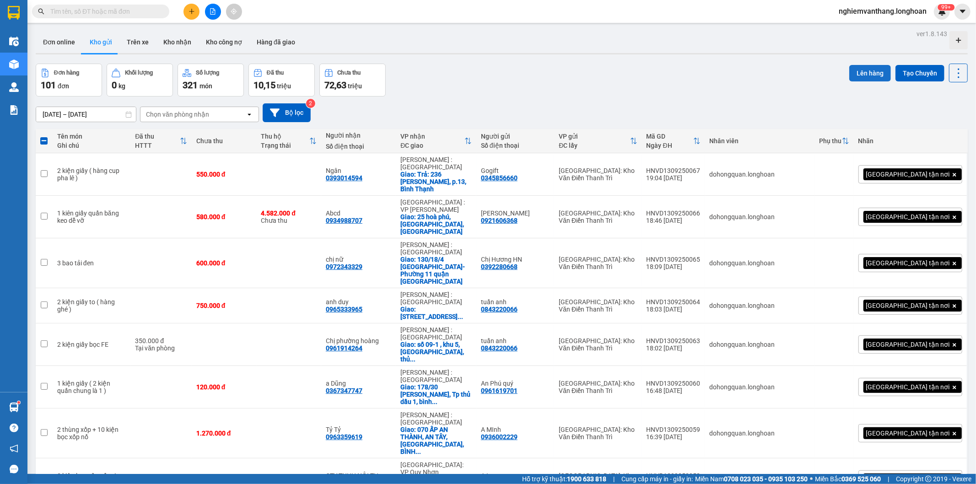
click at [861, 70] on button "Lên hàng" at bounding box center [870, 73] width 42 height 16
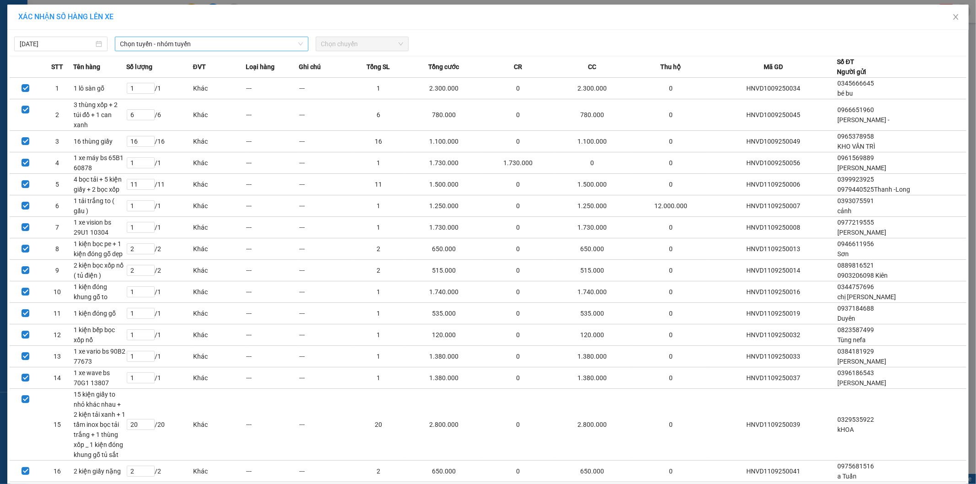
click at [152, 47] on span "Chọn tuyến - nhóm tuyến" at bounding box center [211, 44] width 183 height 14
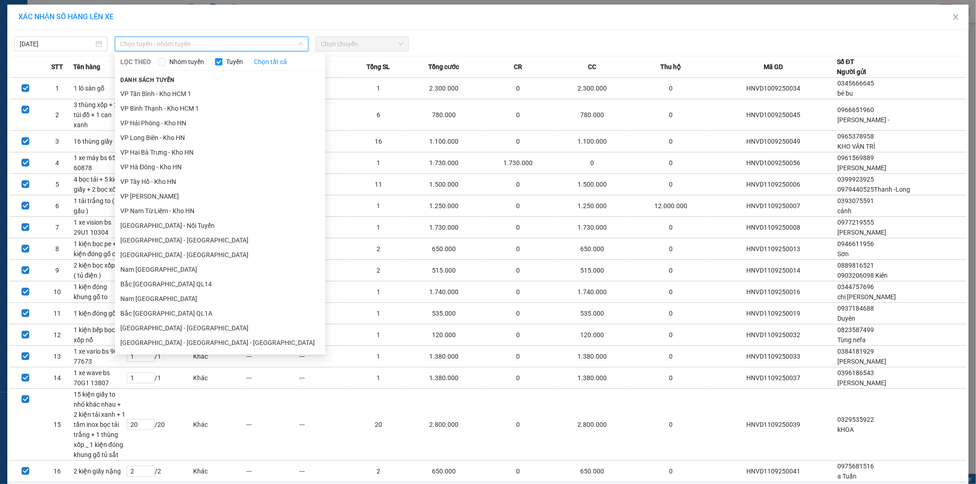
scroll to position [465, 0]
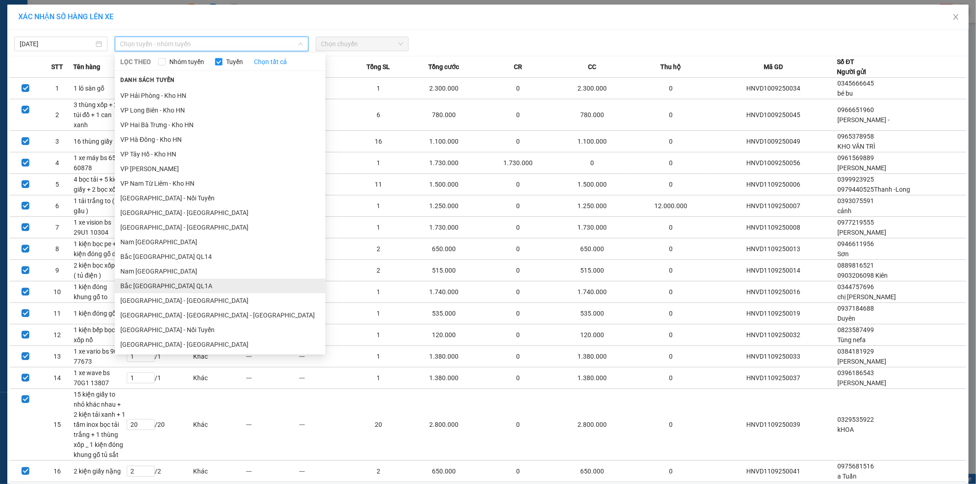
click at [174, 280] on li "Bắc [GEOGRAPHIC_DATA] QL1A" at bounding box center [220, 286] width 210 height 15
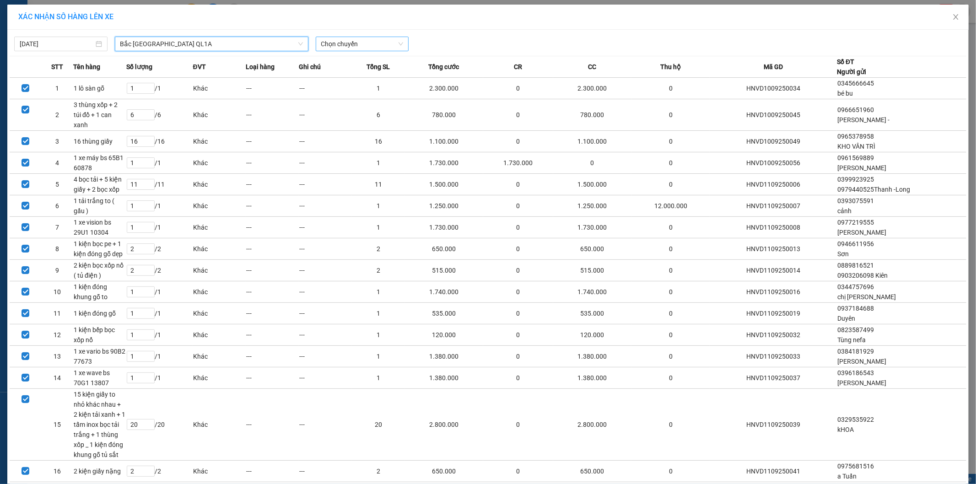
click at [340, 43] on span "Chọn chuyến" at bounding box center [362, 44] width 82 height 14
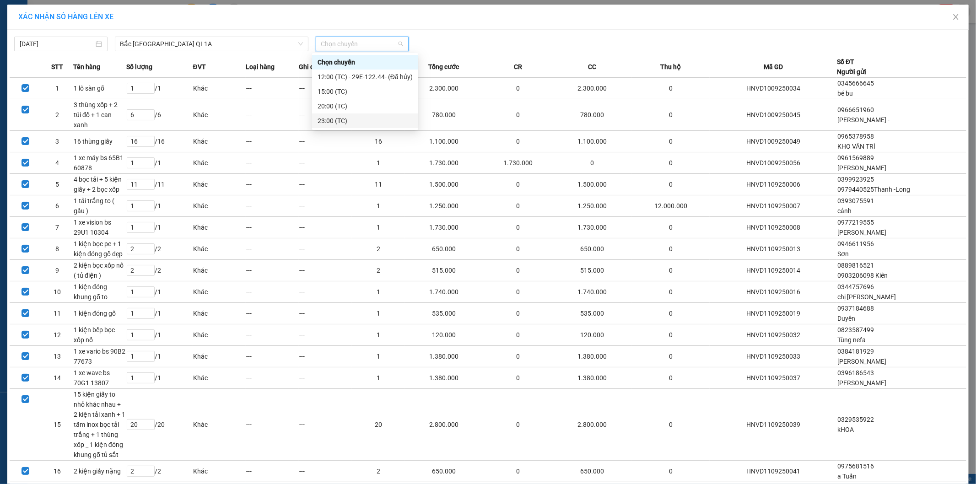
click at [336, 119] on div "23:00 (TC)" at bounding box center [365, 121] width 95 height 10
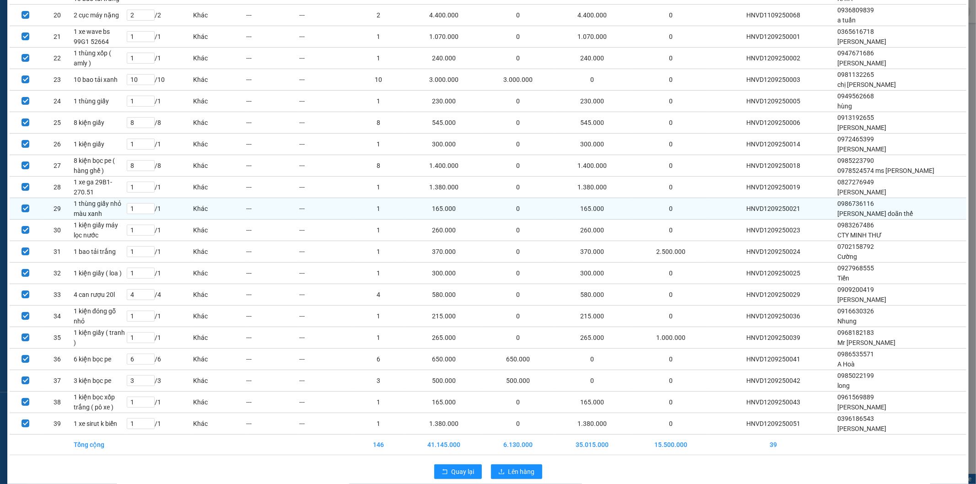
scroll to position [560, 0]
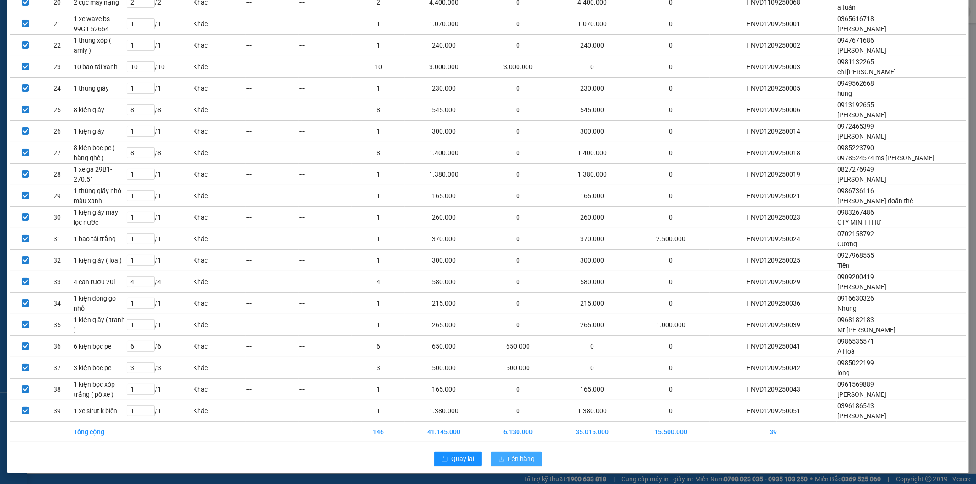
click at [509, 457] on span "Lên hàng" at bounding box center [521, 459] width 27 height 10
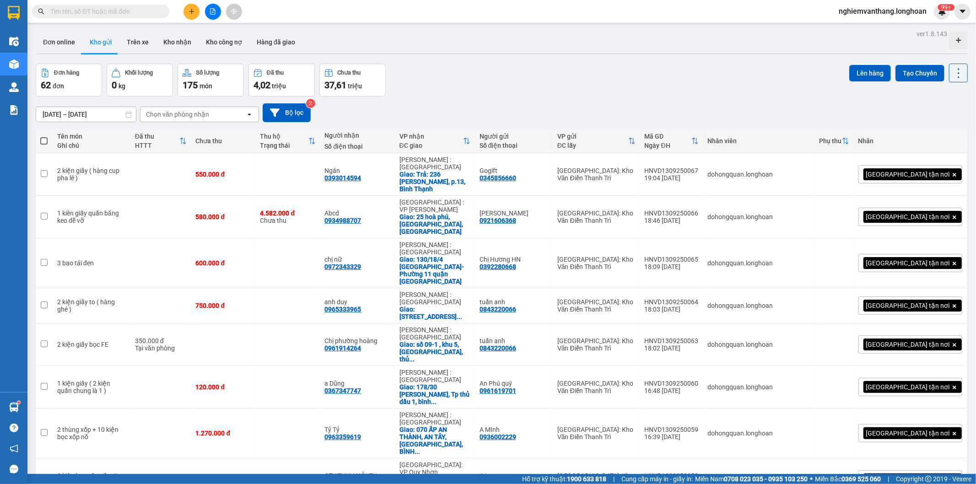
click at [212, 15] on button at bounding box center [213, 12] width 16 height 16
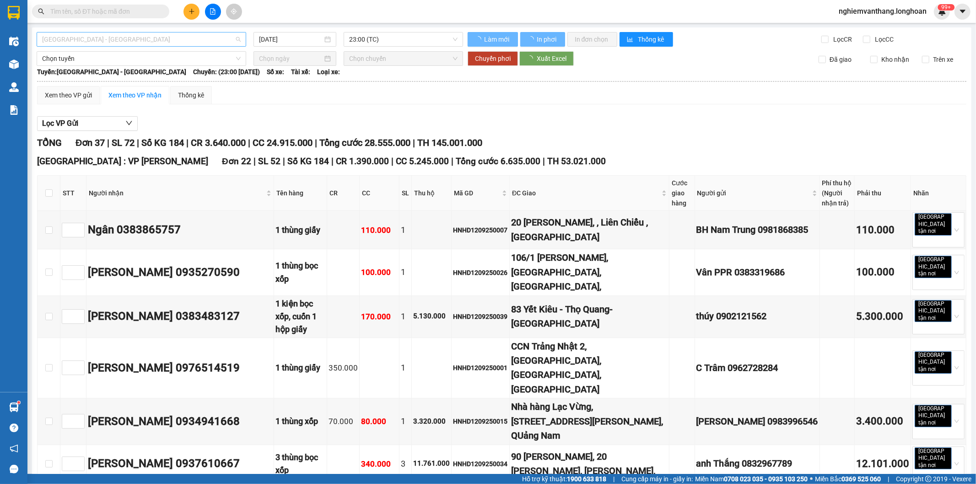
click at [87, 37] on span "[GEOGRAPHIC_DATA] - [GEOGRAPHIC_DATA]" at bounding box center [141, 39] width 199 height 14
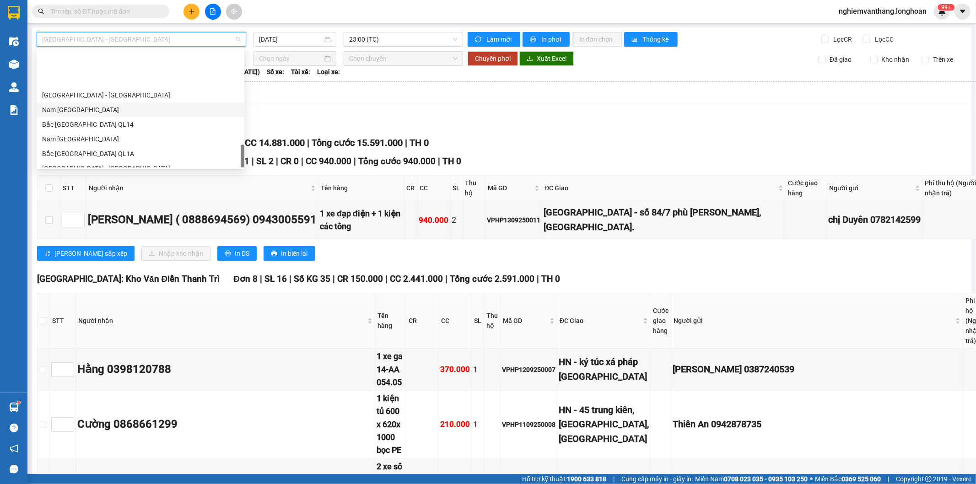
scroll to position [611, 0]
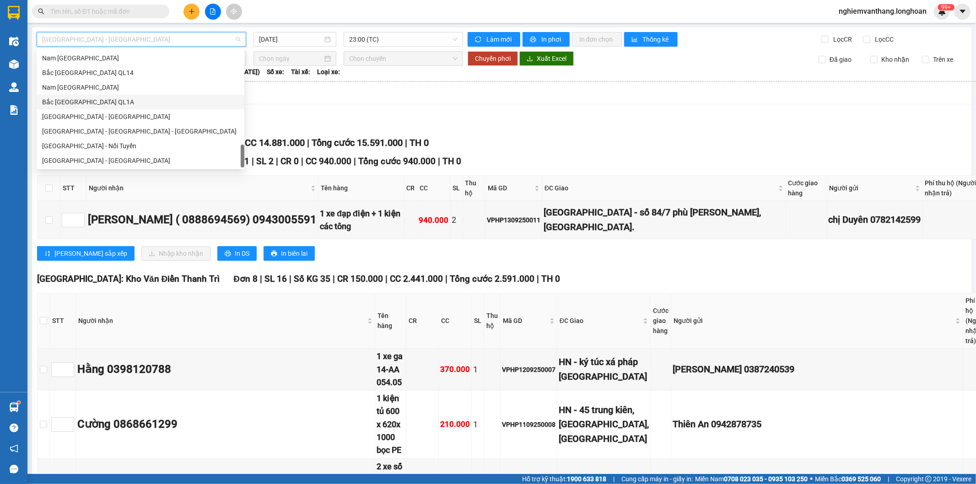
click at [105, 103] on div "Bắc [GEOGRAPHIC_DATA] QL1A" at bounding box center [140, 102] width 197 height 10
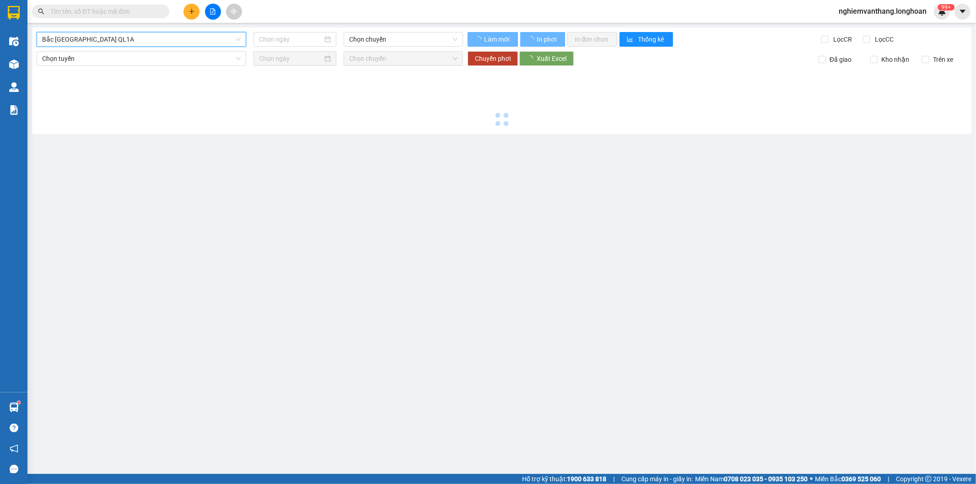
type input "[DATE]"
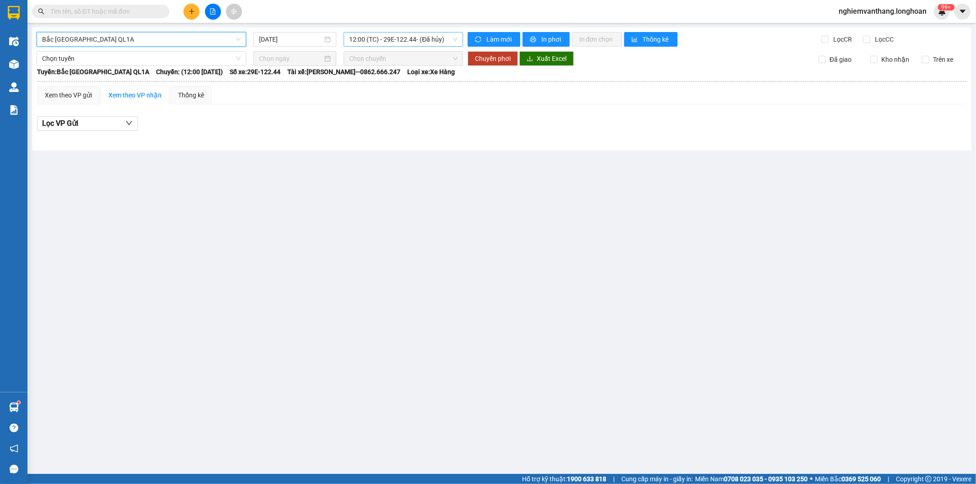
click at [372, 37] on span "12:00 (TC) - 29E-122.44 - (Đã hủy)" at bounding box center [403, 39] width 108 height 14
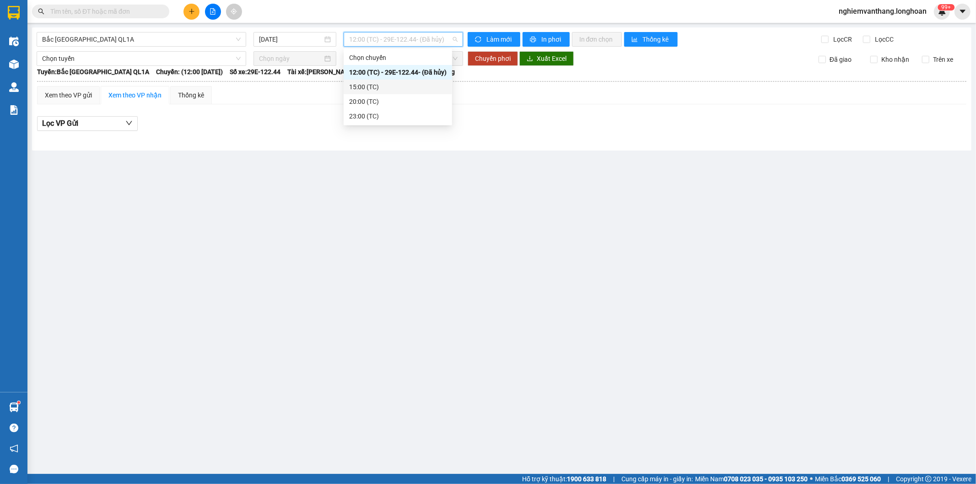
click at [364, 100] on div "20:00 (TC)" at bounding box center [397, 102] width 97 height 10
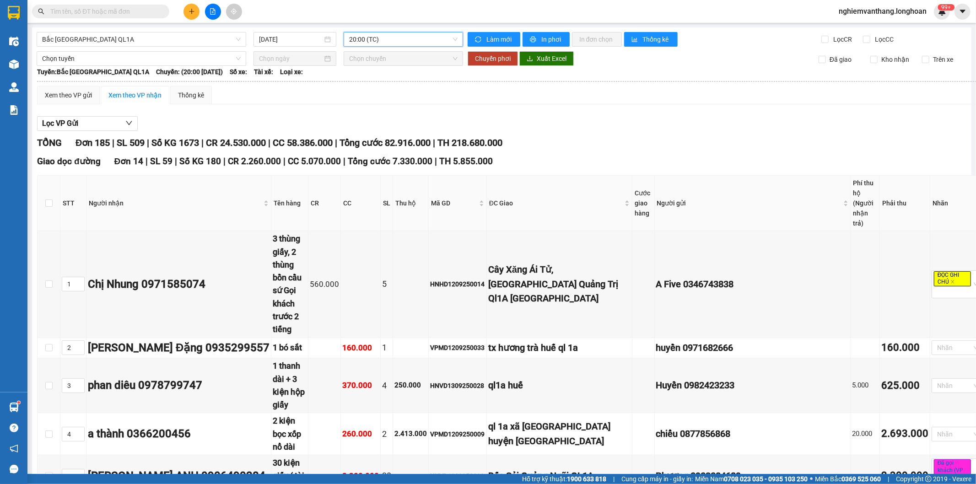
click at [388, 38] on span "20:00 (TC)" at bounding box center [403, 39] width 108 height 14
click at [374, 111] on div "23:00 (TC)" at bounding box center [394, 116] width 95 height 10
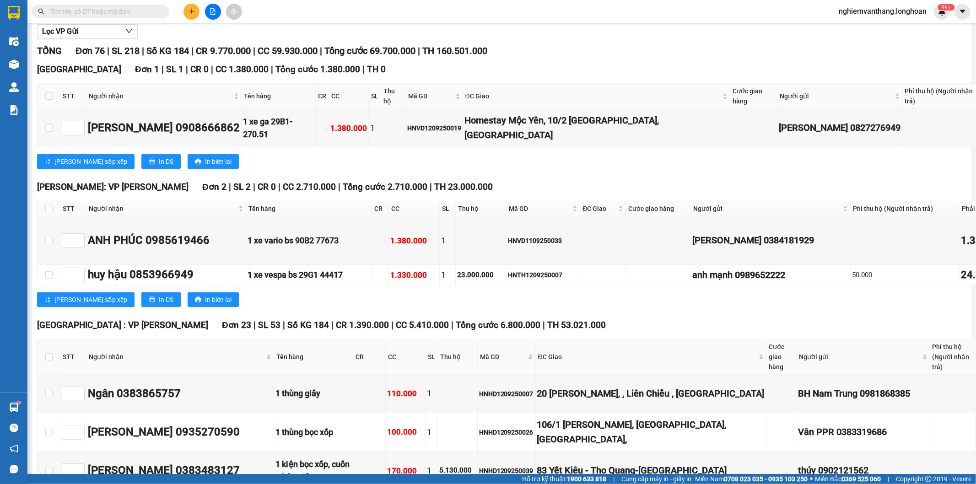
scroll to position [102, 0]
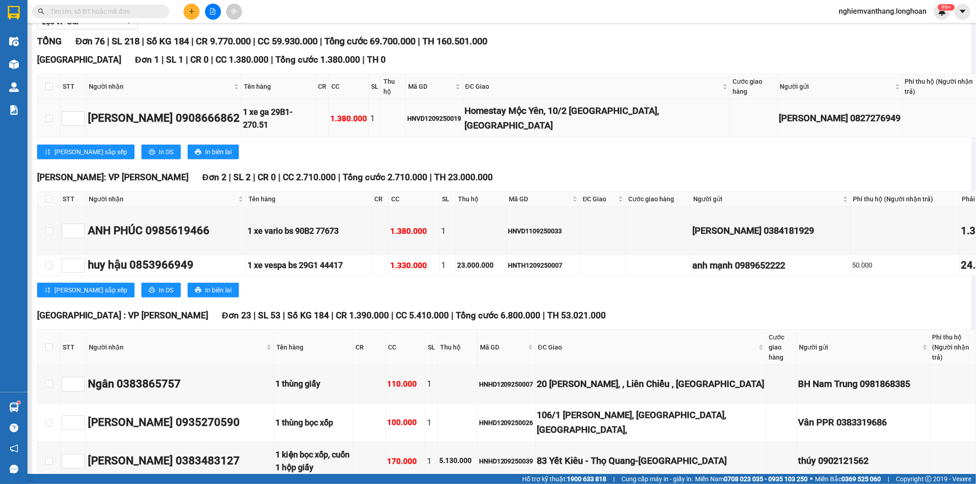
drag, startPoint x: 408, startPoint y: 125, endPoint x: 396, endPoint y: 121, distance: 12.4
click at [406, 122] on td "HNVD1209250019" at bounding box center [434, 118] width 57 height 38
click at [417, 122] on td "HNVD1209250019" at bounding box center [434, 118] width 57 height 38
drag, startPoint x: 397, startPoint y: 118, endPoint x: 456, endPoint y: 116, distance: 59.0
click at [456, 116] on tr "[PERSON_NAME] 0908666862 1 xe ga 29B1- 270.51 1.380.000 1 HNVD1209250019 Homest…" at bounding box center [563, 118] width 1050 height 38
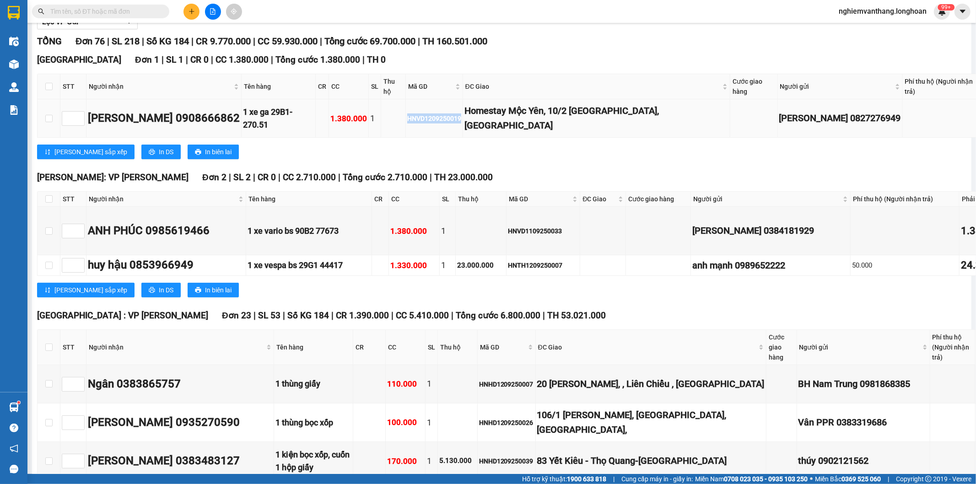
click at [451, 117] on div "HNVD1209250019" at bounding box center [434, 118] width 54 height 10
drag, startPoint x: 430, startPoint y: 114, endPoint x: 455, endPoint y: 120, distance: 25.8
click at [455, 120] on div "HNVD1209250019" at bounding box center [434, 118] width 54 height 10
click at [445, 125] on td "HNVD1209250019" at bounding box center [434, 118] width 57 height 38
drag, startPoint x: 429, startPoint y: 115, endPoint x: 396, endPoint y: 117, distance: 33.0
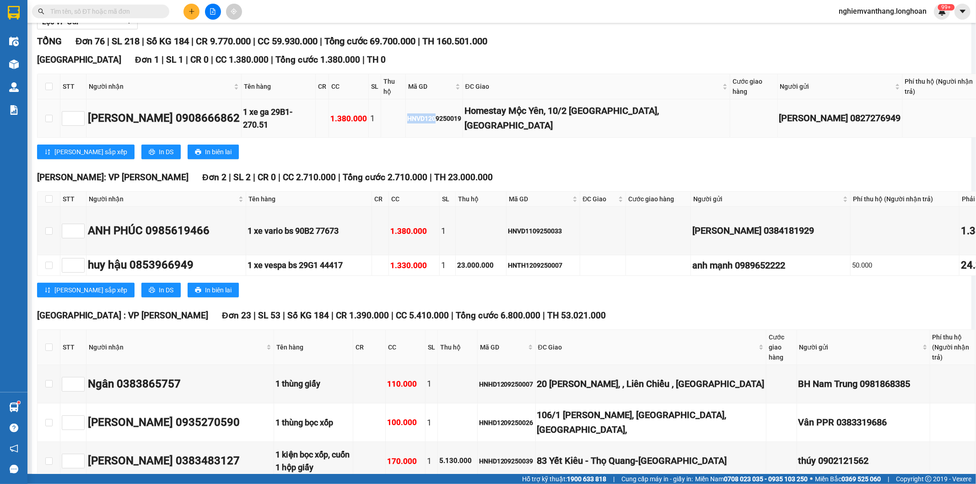
click at [396, 117] on tr "[PERSON_NAME] 0908666862 1 xe ga 29B1- 270.51 1.380.000 1 HNVD1209250019 Homest…" at bounding box center [563, 118] width 1050 height 38
click at [414, 145] on div "[PERSON_NAME] sắp xếp In DS In biên lai" at bounding box center [562, 152] width 1050 height 15
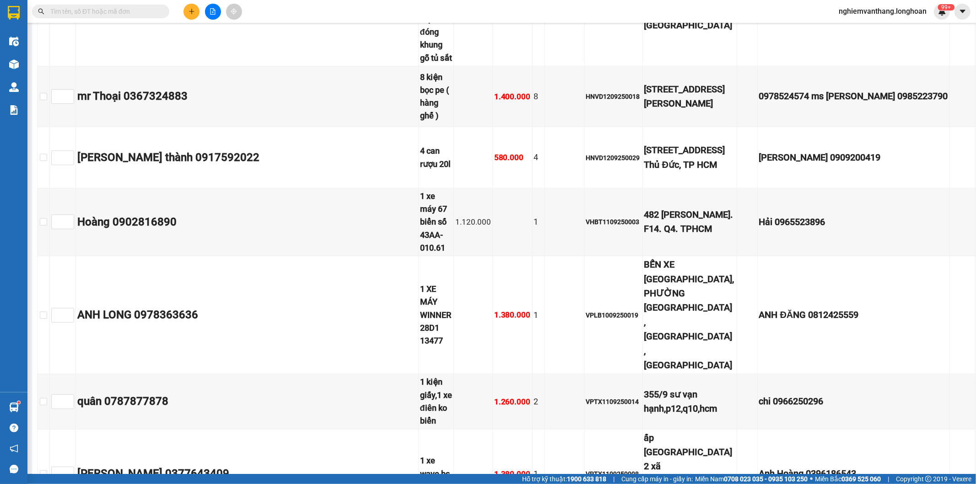
scroll to position [3762, 0]
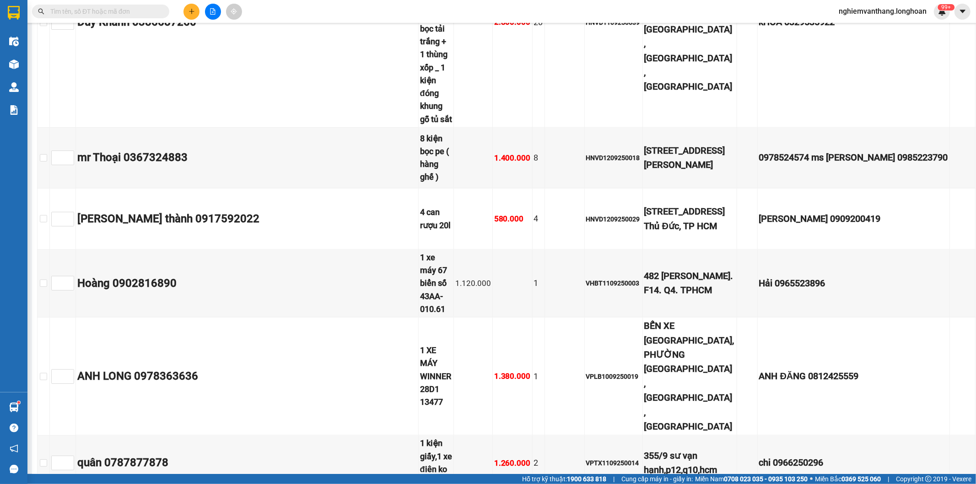
checkbox input "true"
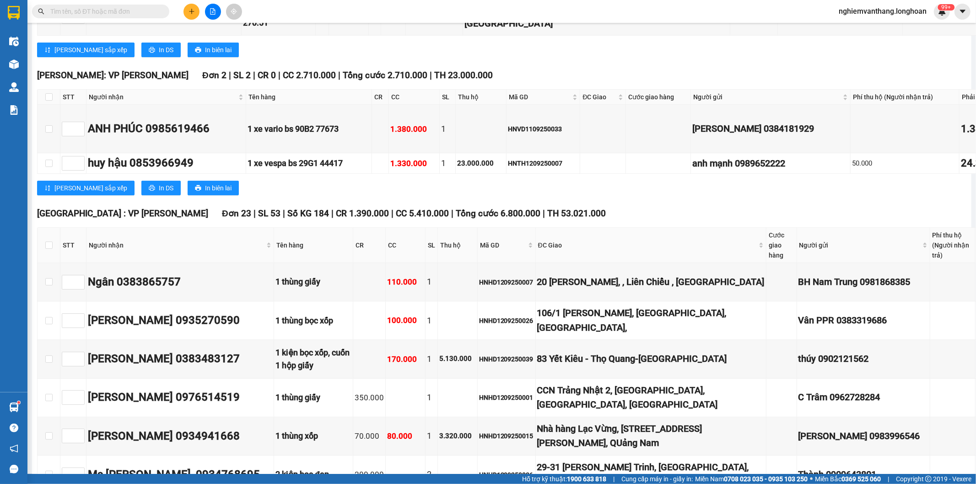
scroll to position [0, 0]
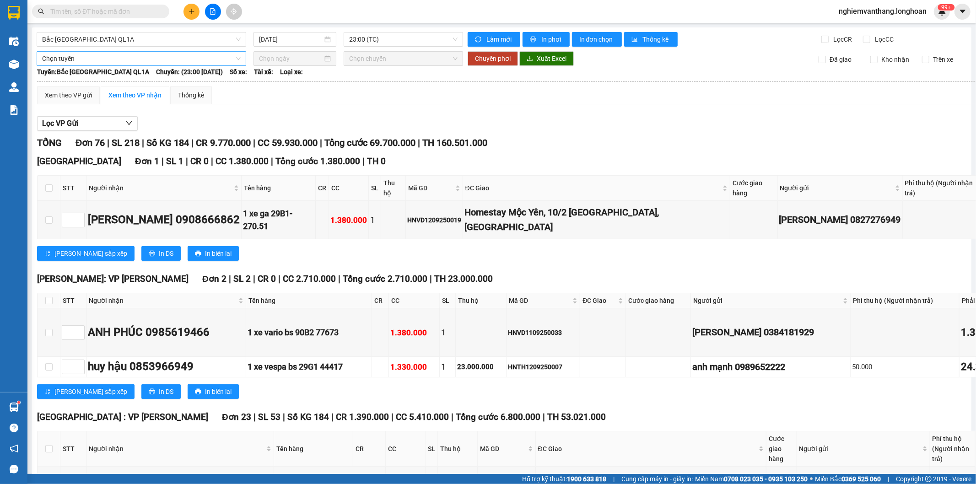
click at [78, 57] on span "Chọn tuyến" at bounding box center [141, 59] width 199 height 14
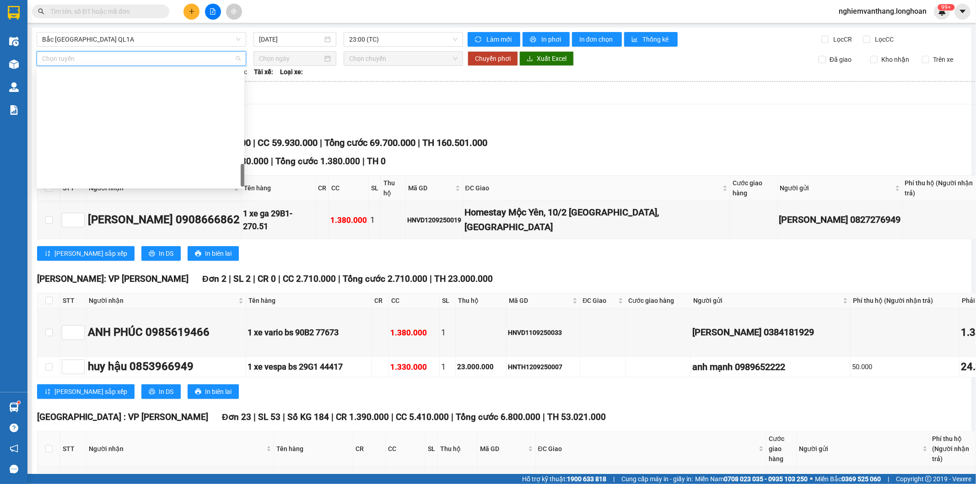
scroll to position [629, 0]
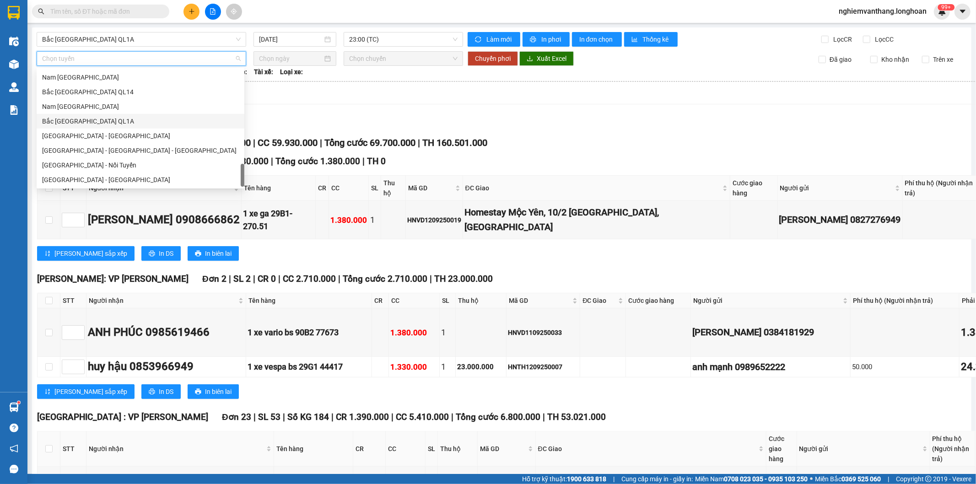
click at [98, 121] on div "Bắc [GEOGRAPHIC_DATA] QL1A" at bounding box center [140, 121] width 197 height 10
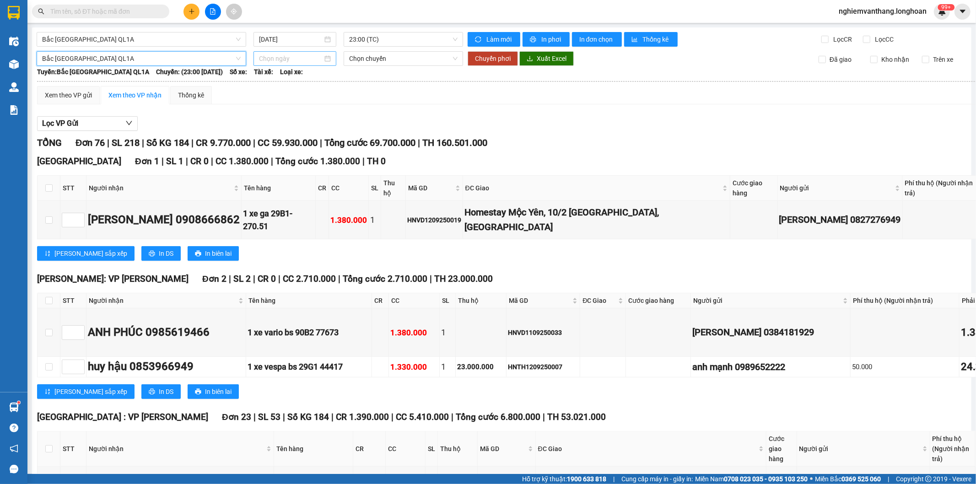
click at [285, 56] on input at bounding box center [291, 59] width 64 height 10
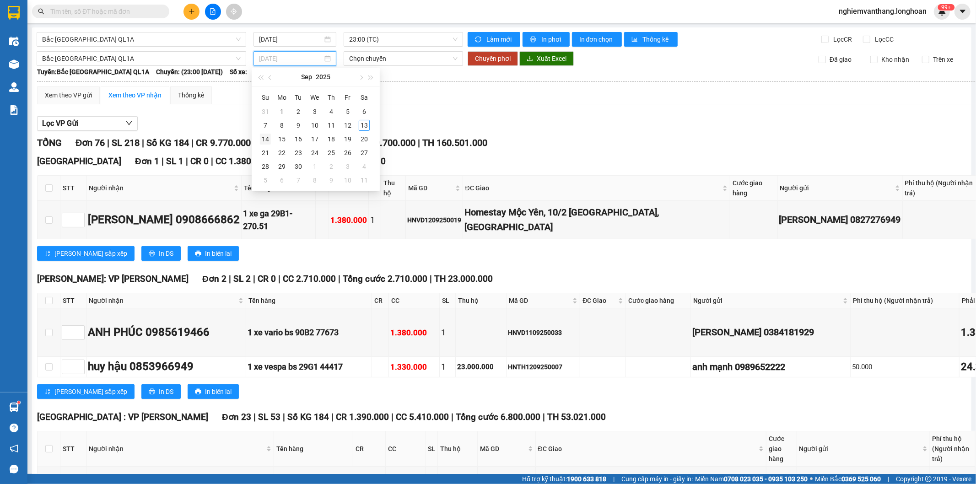
type input "[DATE]"
click at [267, 140] on div "14" at bounding box center [265, 139] width 11 height 11
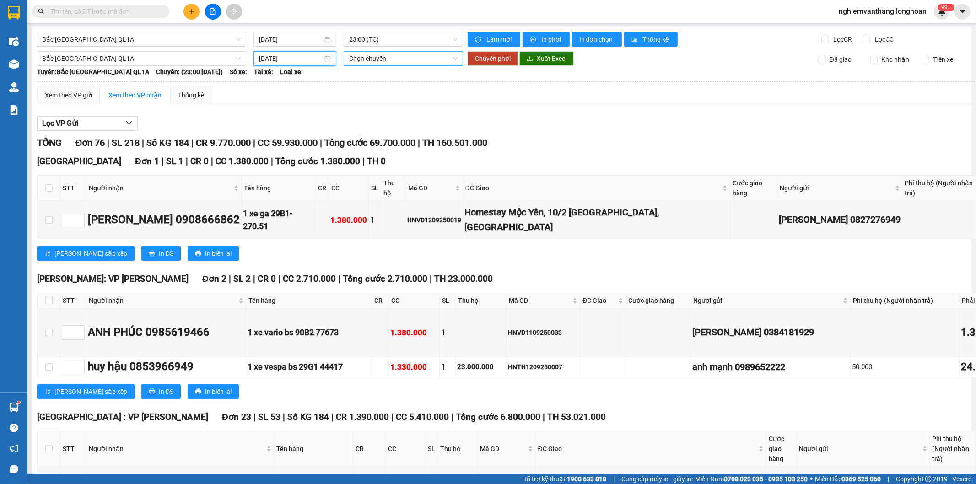
click at [380, 54] on span "Chọn chuyến" at bounding box center [403, 59] width 108 height 14
click at [257, 57] on div "[DATE]" at bounding box center [294, 58] width 83 height 15
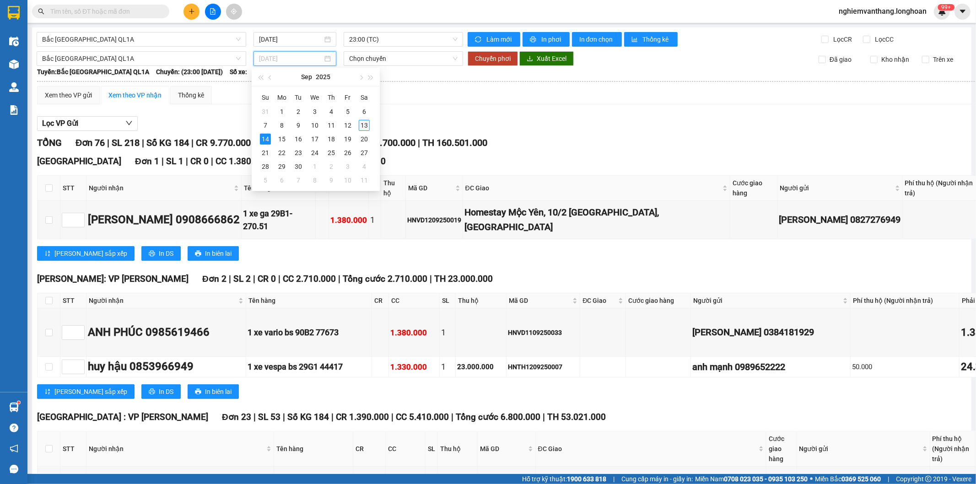
click at [363, 124] on div "13" at bounding box center [364, 125] width 11 height 11
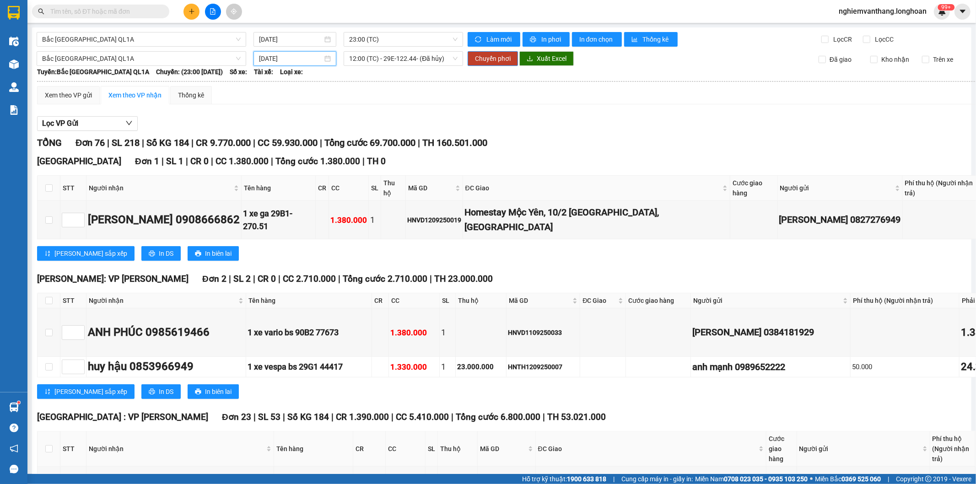
type input "[DATE]"
click at [391, 61] on span "12:00 (TC) - 29E-122.44 - (Đã hủy)" at bounding box center [403, 59] width 108 height 14
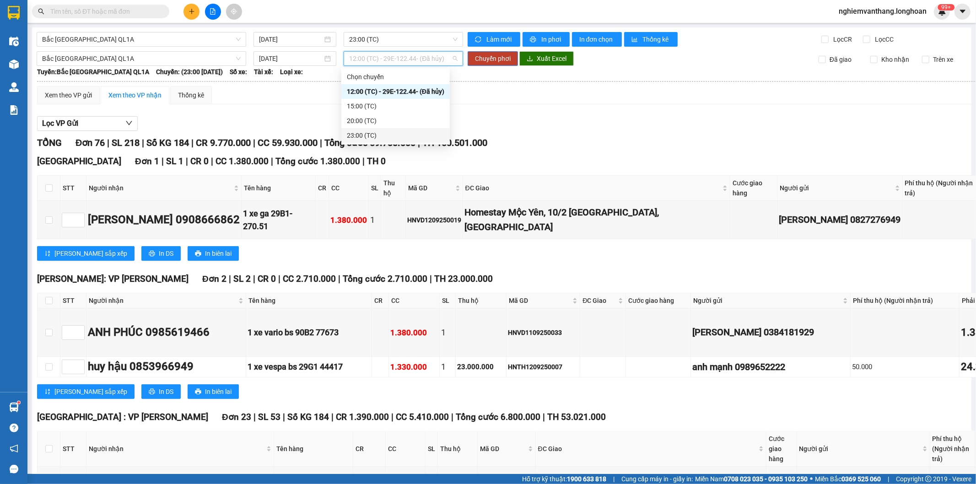
click at [370, 134] on div "23:00 (TC)" at bounding box center [395, 135] width 97 height 10
click at [383, 60] on span "23:00 (TC)" at bounding box center [403, 59] width 108 height 14
click at [364, 120] on div "20:00 (TC)" at bounding box center [394, 121] width 95 height 10
click at [401, 52] on span "20:00 (TC)" at bounding box center [403, 59] width 108 height 14
click at [376, 136] on div "23:00 (TC)" at bounding box center [394, 135] width 95 height 10
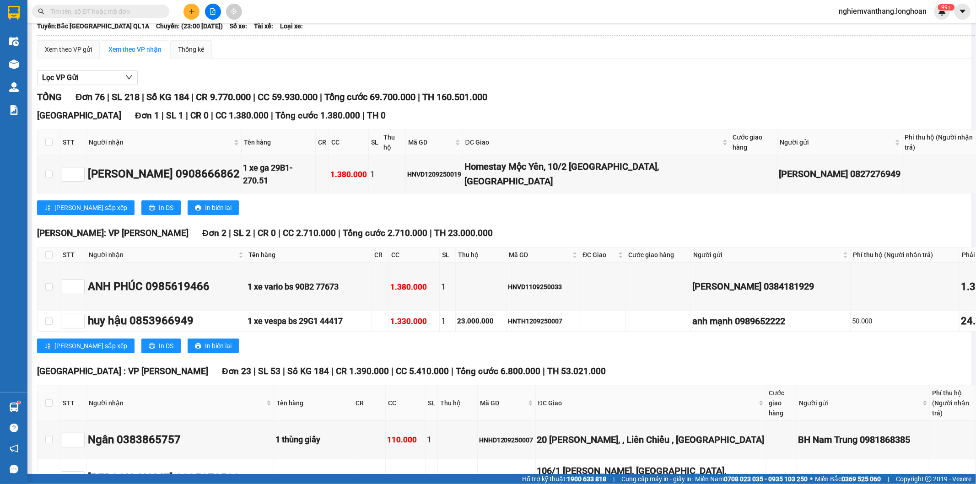
scroll to position [51, 0]
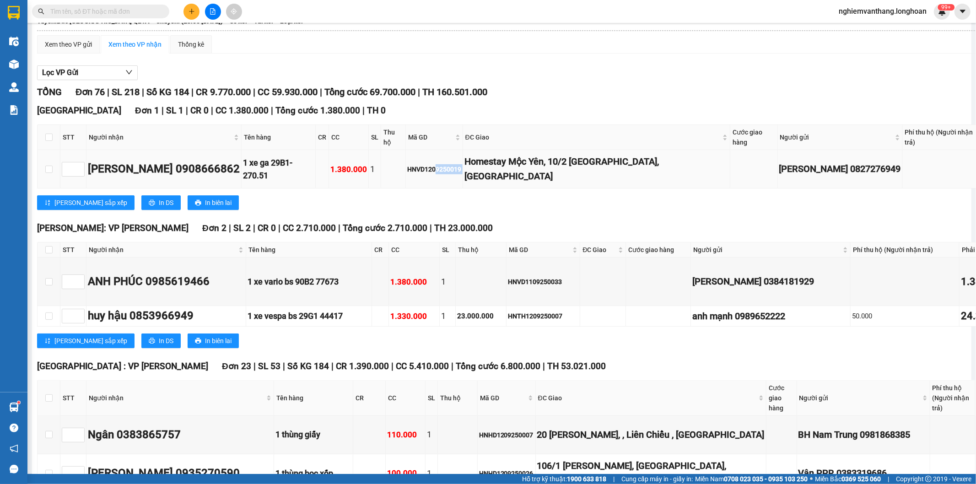
drag, startPoint x: 431, startPoint y: 165, endPoint x: 458, endPoint y: 166, distance: 27.5
click at [458, 166] on tr "[PERSON_NAME] 0908666862 1 xe ga 29B1- 270.51 1.380.000 1 HNVD1209250019 Homest…" at bounding box center [563, 169] width 1050 height 38
click at [455, 177] on td "HNVD1209250019" at bounding box center [434, 169] width 57 height 38
drag, startPoint x: 431, startPoint y: 163, endPoint x: 458, endPoint y: 171, distance: 28.1
click at [458, 169] on td "HNVD1209250019" at bounding box center [434, 169] width 57 height 38
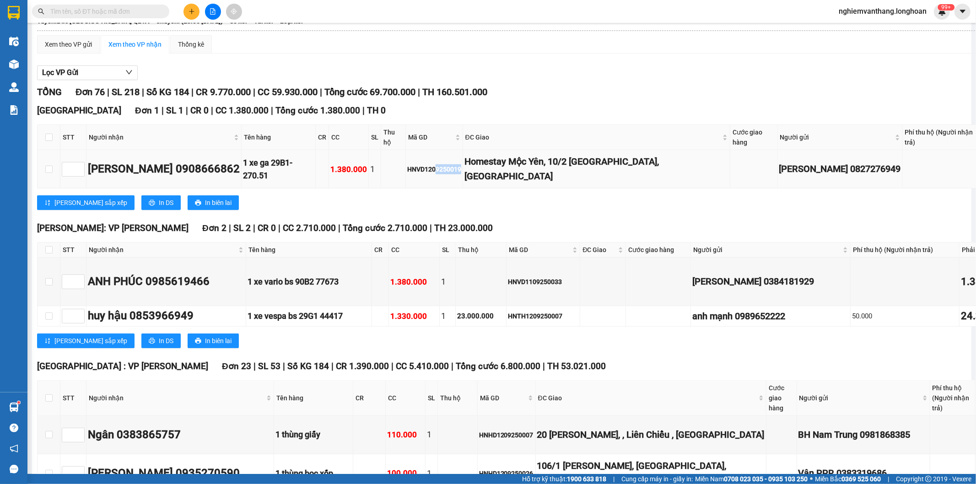
click at [449, 183] on div "[GEOGRAPHIC_DATA] 1 | SL 1 | CR 0 | CC 1.380.000 | Tổng cước 1.380.000 | TH 0 S…" at bounding box center [562, 160] width 1050 height 113
drag, startPoint x: 431, startPoint y: 162, endPoint x: 397, endPoint y: 170, distance: 34.6
click at [397, 170] on tr "[PERSON_NAME] 0908666862 1 xe ga 29B1- 270.51 1.380.000 1 HNVD1209250019 Homest…" at bounding box center [563, 169] width 1050 height 38
click at [410, 177] on td "HNVD1209250019" at bounding box center [434, 169] width 57 height 38
drag, startPoint x: 428, startPoint y: 160, endPoint x: 457, endPoint y: 171, distance: 30.7
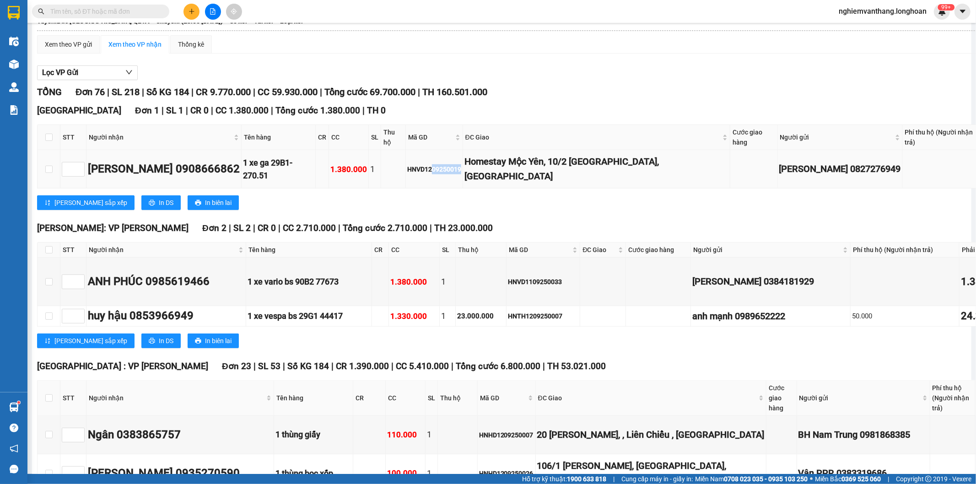
click at [457, 171] on td "HNVD1209250019" at bounding box center [434, 169] width 57 height 38
click at [431, 164] on div "HNVD1209250019" at bounding box center [434, 169] width 54 height 10
drag, startPoint x: 433, startPoint y: 167, endPoint x: 460, endPoint y: 172, distance: 27.5
click at [460, 172] on tr "[PERSON_NAME] 0908666862 1 xe ga 29B1- 270.51 1.380.000 1 HNVD1209250019 Homest…" at bounding box center [563, 169] width 1050 height 38
drag, startPoint x: 459, startPoint y: 176, endPoint x: 440, endPoint y: 171, distance: 20.0
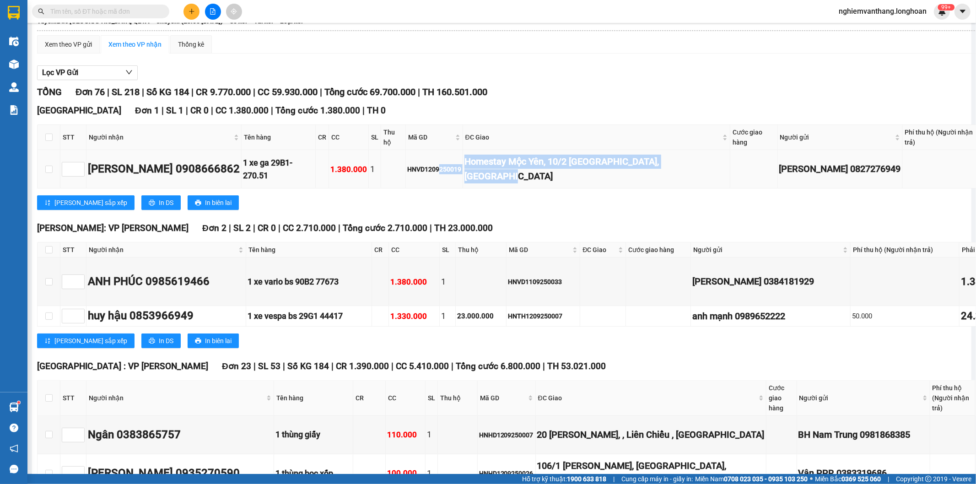
click at [458, 176] on tr "[PERSON_NAME] 0908666862 1 xe ga 29B1- 270.51 1.380.000 1 HNVD1209250019 Homest…" at bounding box center [563, 169] width 1050 height 38
click at [432, 168] on div "HNVD1209250019" at bounding box center [434, 169] width 54 height 10
drag, startPoint x: 428, startPoint y: 165, endPoint x: 456, endPoint y: 166, distance: 27.5
click at [456, 166] on div "HNVD1209250019" at bounding box center [434, 169] width 54 height 10
click at [445, 195] on div "[PERSON_NAME] sắp xếp In DS In biên lai" at bounding box center [562, 202] width 1050 height 15
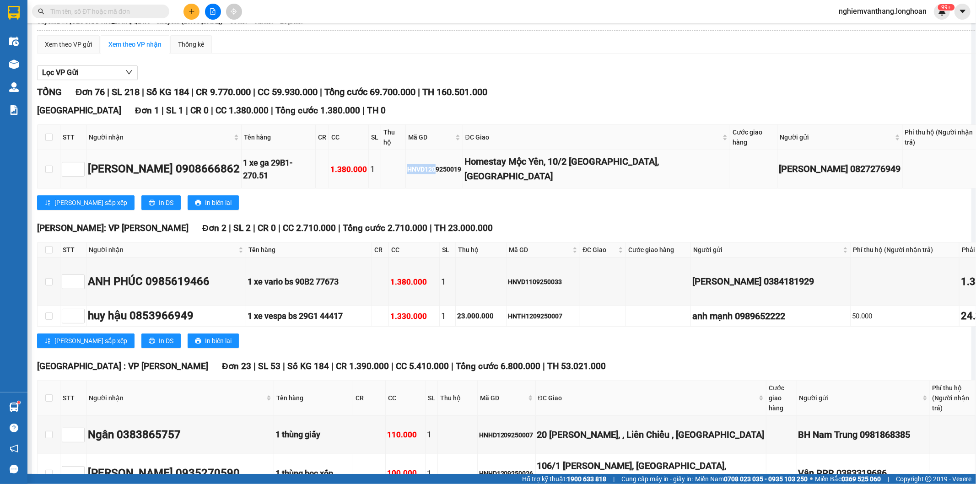
drag, startPoint x: 426, startPoint y: 162, endPoint x: 412, endPoint y: 175, distance: 19.1
click at [407, 167] on div "HNVD1209250019" at bounding box center [434, 169] width 54 height 10
click at [417, 176] on td "HNVD1209250019" at bounding box center [434, 169] width 57 height 38
click at [432, 167] on div "HNVD1209250019" at bounding box center [434, 169] width 54 height 10
click at [433, 164] on div "HNVD1209250019" at bounding box center [434, 169] width 54 height 10
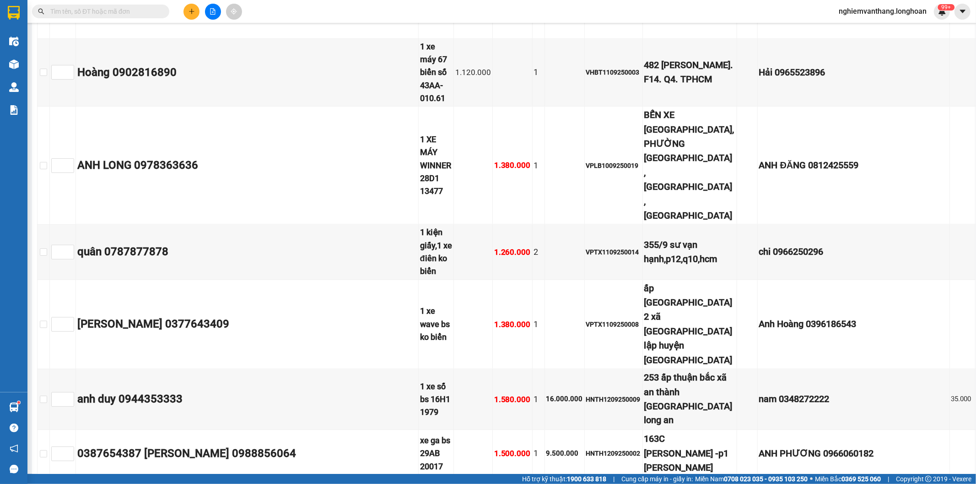
scroll to position [3915, 0]
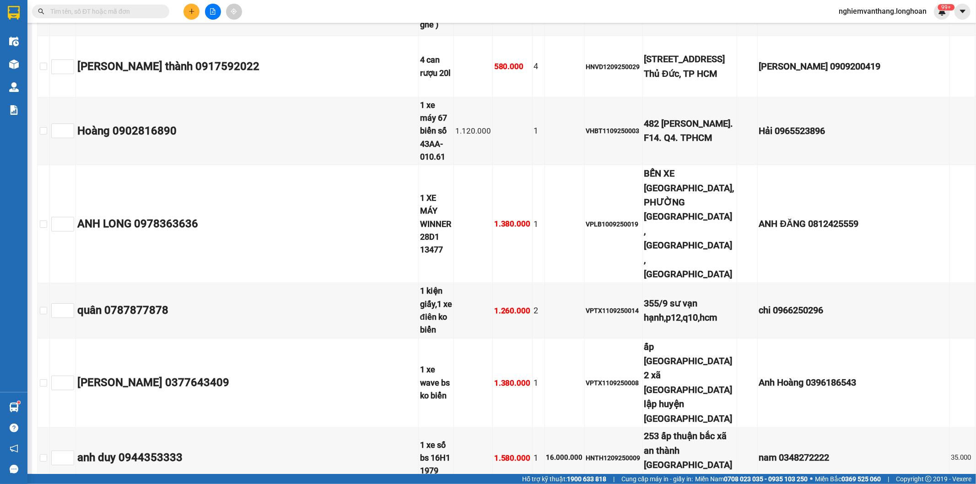
checkbox input "false"
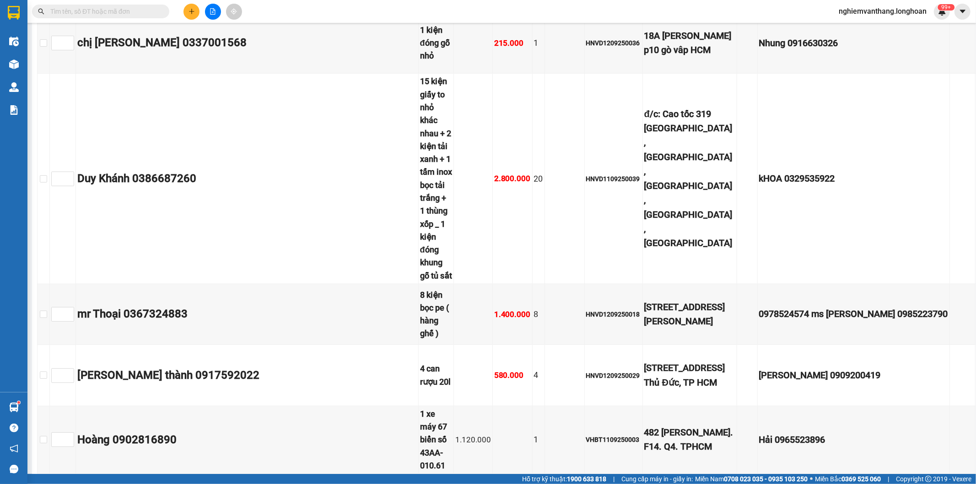
scroll to position [3559, 0]
